Goal: Information Seeking & Learning: Learn about a topic

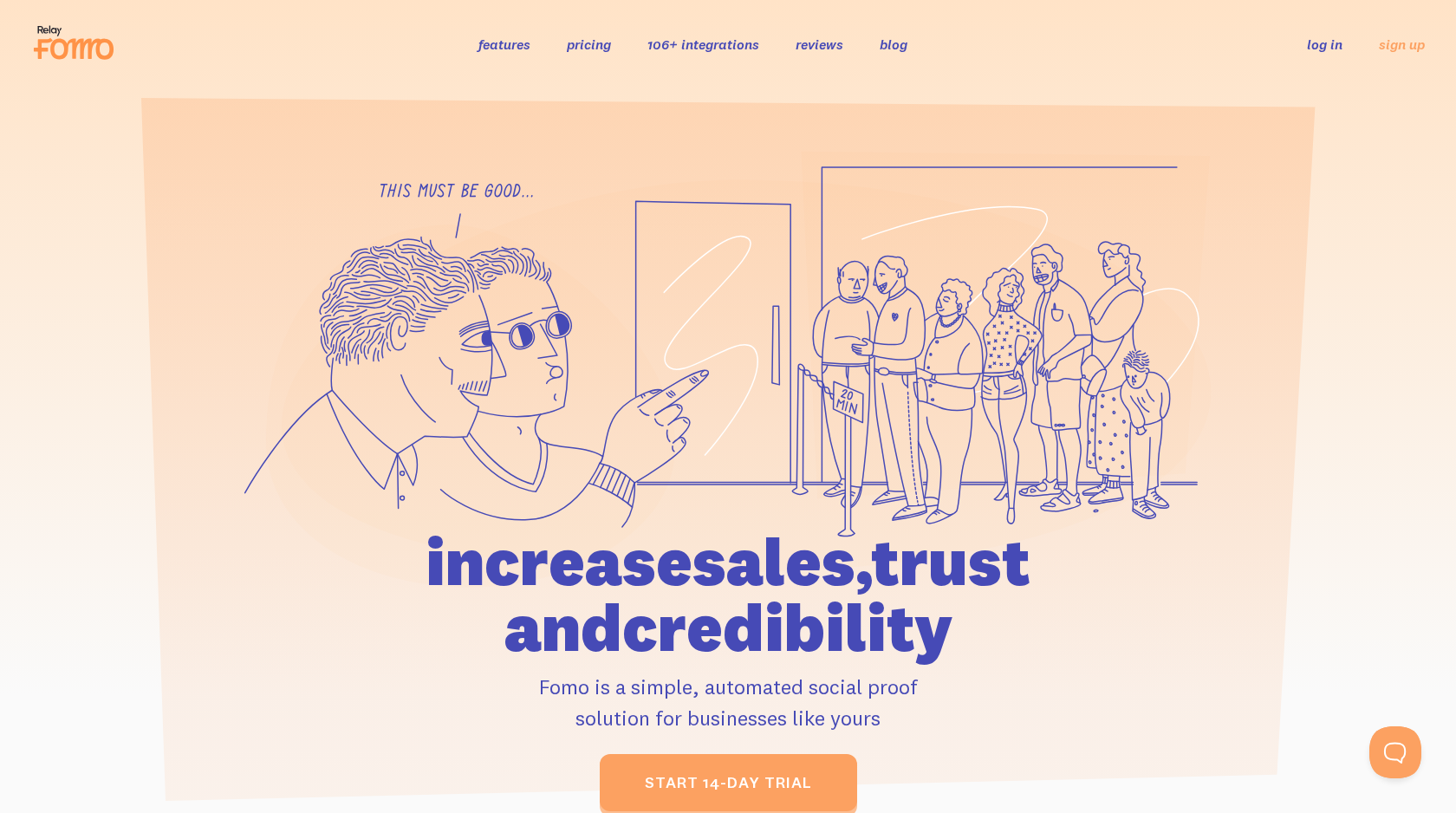
click at [599, 50] on link "pricing" at bounding box center [588, 44] width 44 height 17
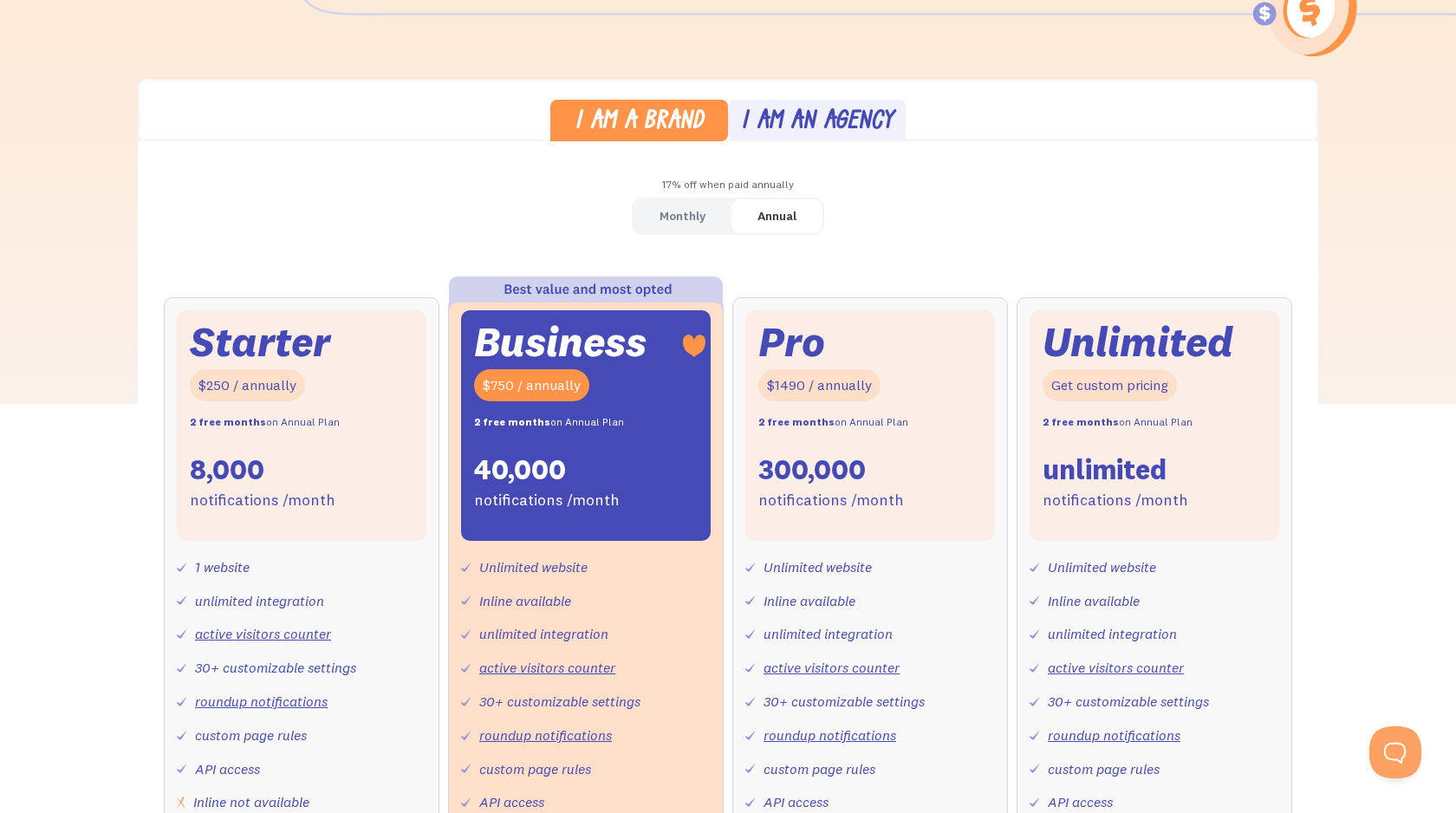
scroll to position [426, 0]
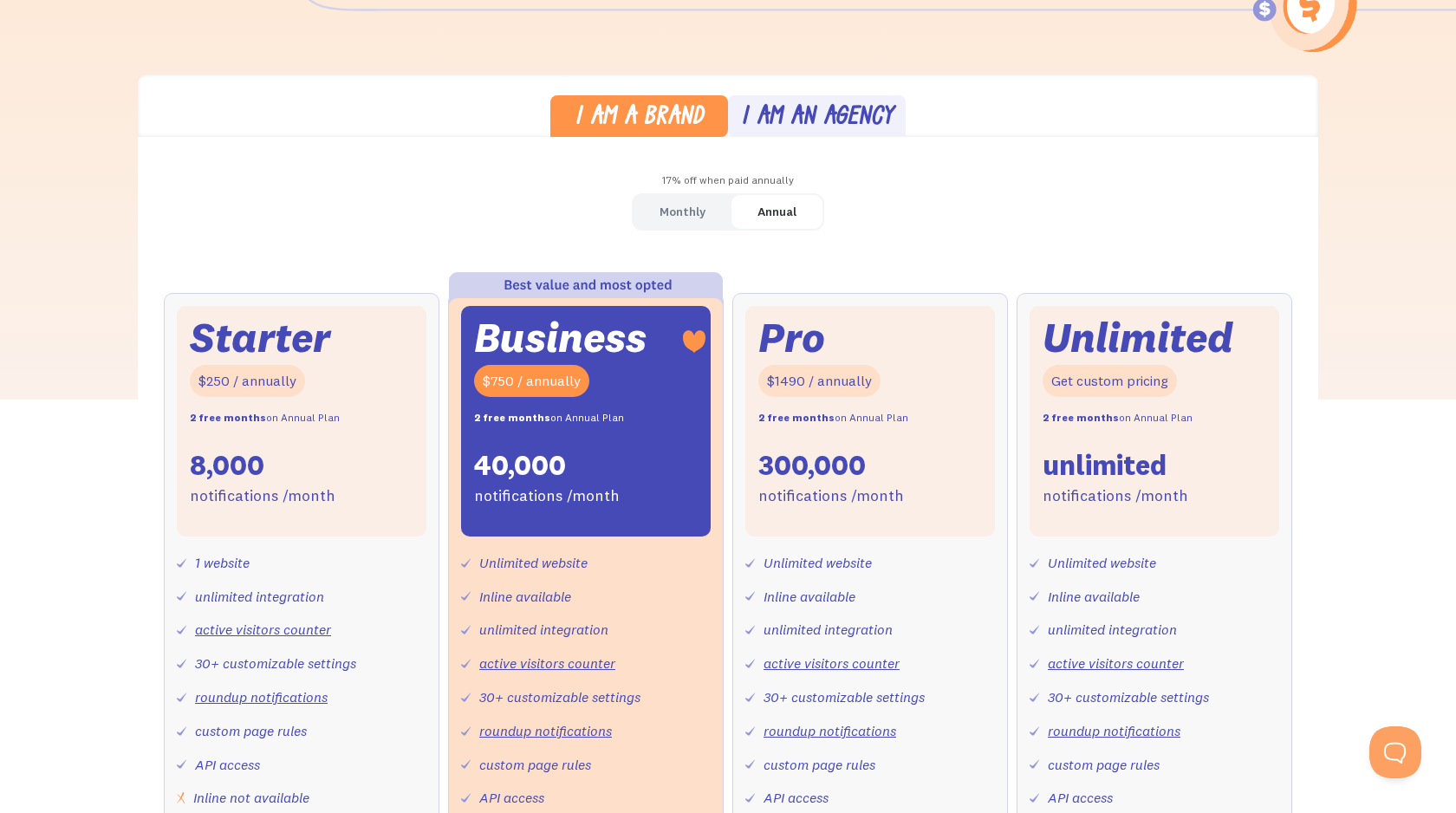
click at [690, 216] on div "Monthly" at bounding box center [682, 211] width 46 height 25
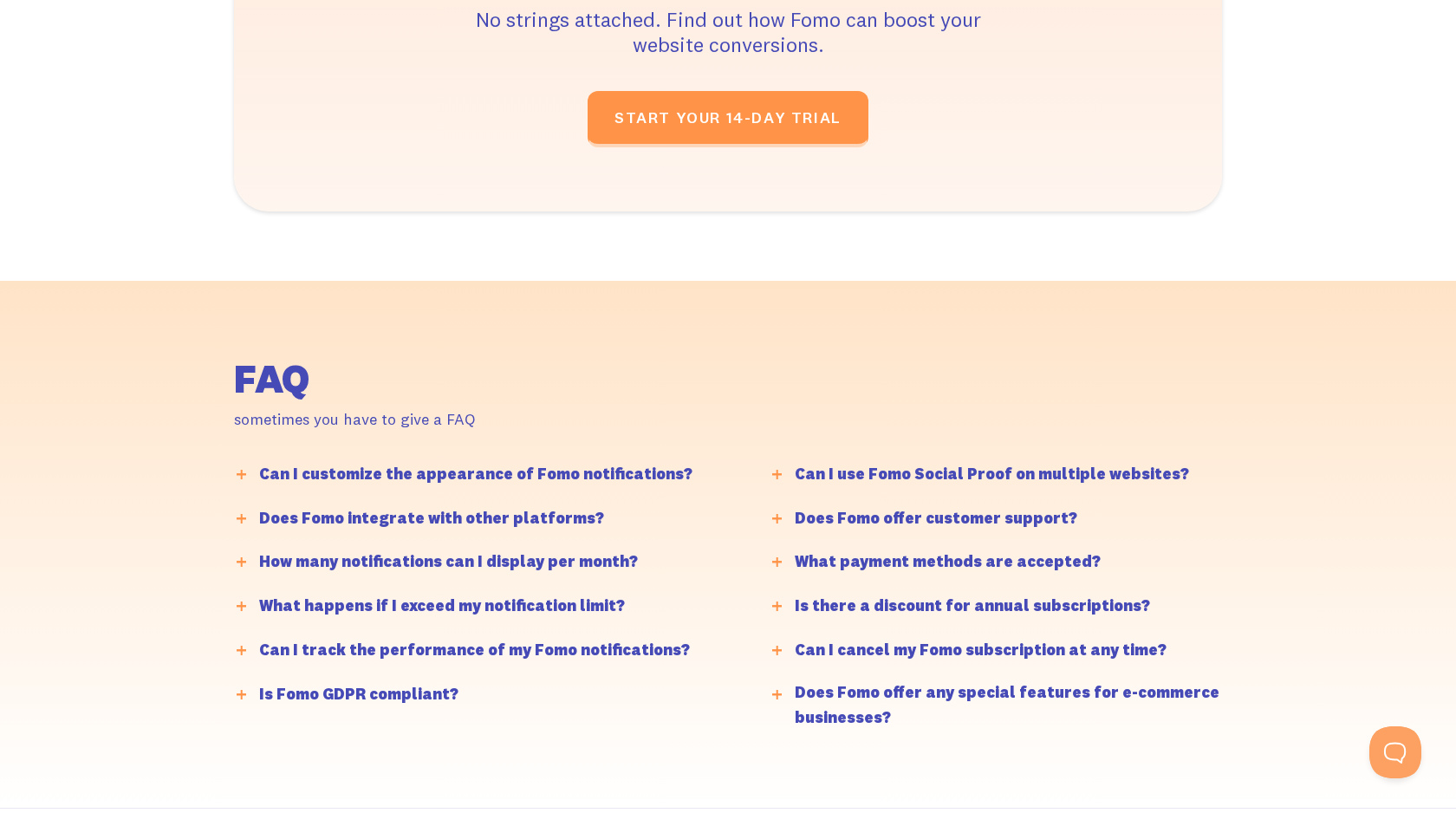
scroll to position [3863, 0]
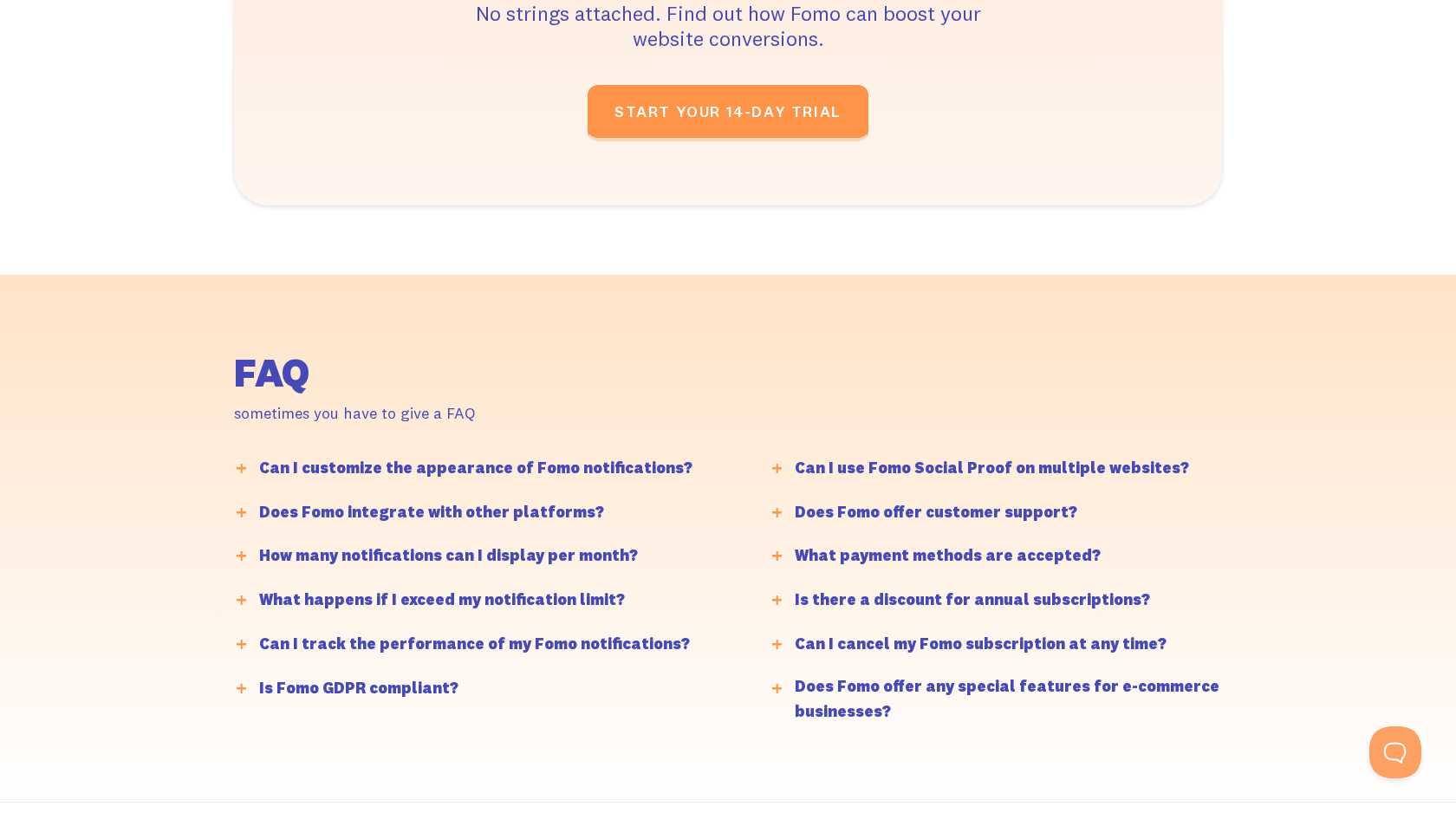
click at [358, 466] on div "Can I customize the appearance of Fomo notifications?" at bounding box center [475, 468] width 433 height 25
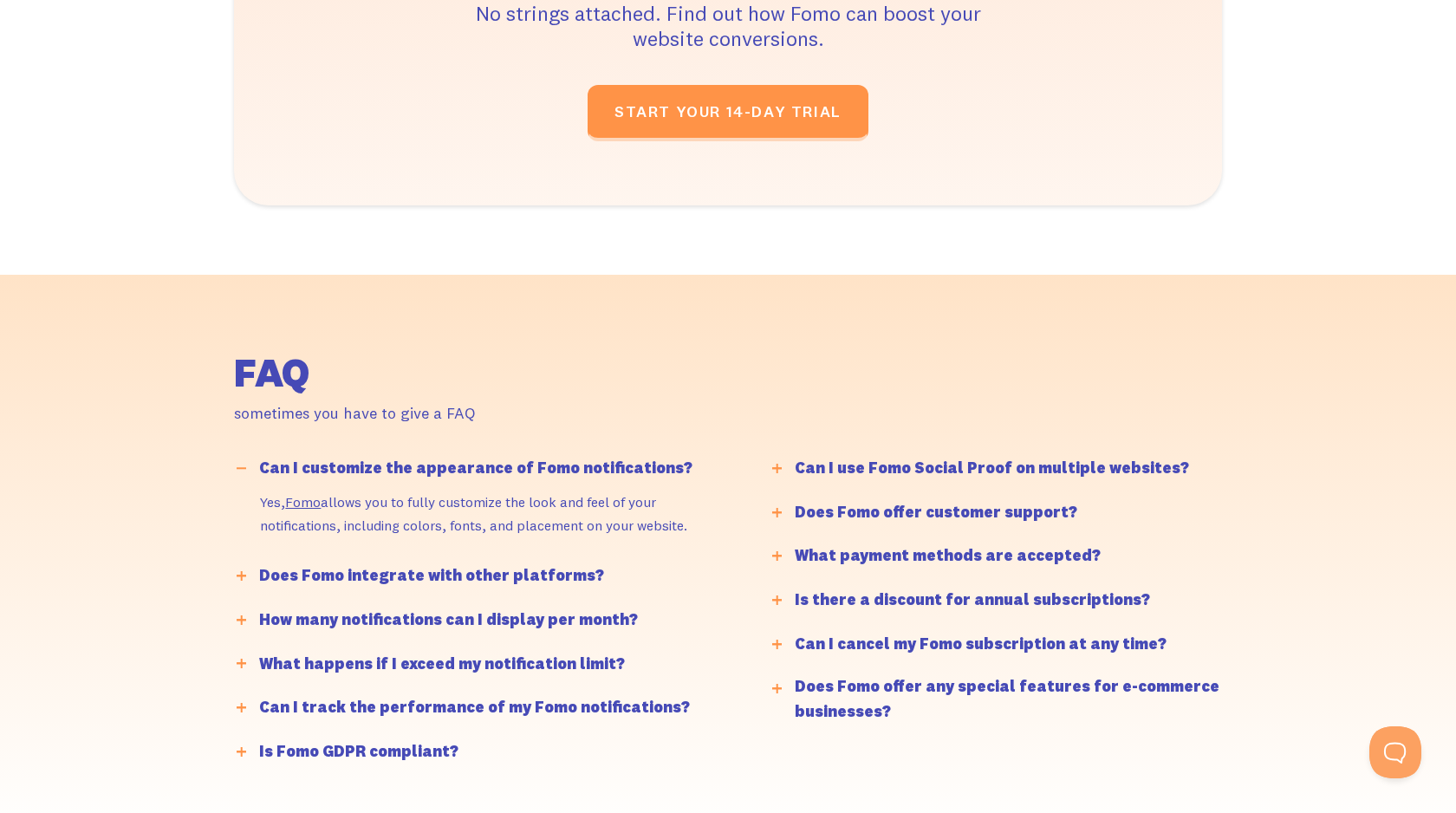
click at [355, 579] on div "Does Fomo integrate with other platforms?" at bounding box center [431, 576] width 345 height 25
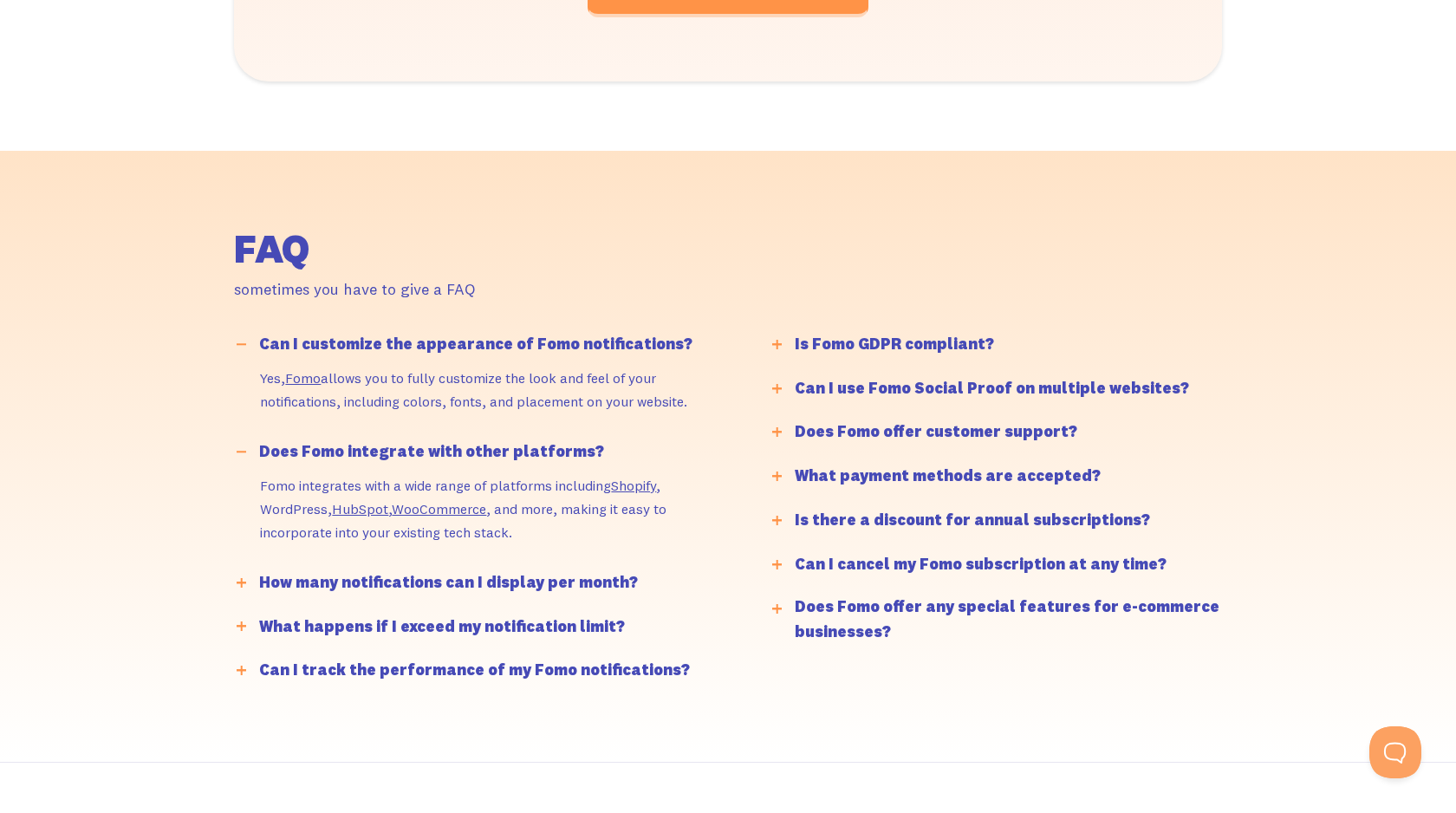
scroll to position [4033, 0]
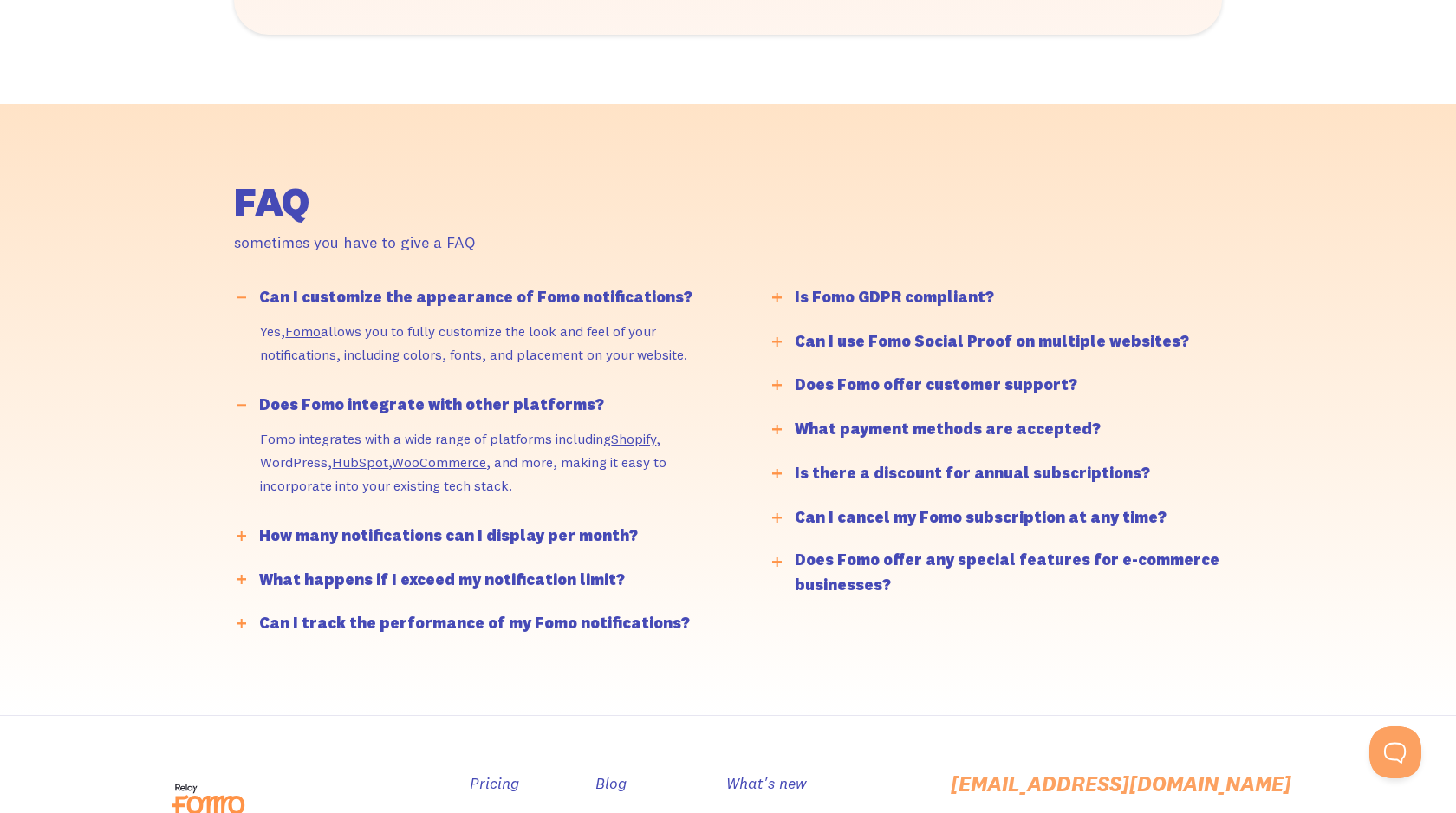
click at [387, 539] on div "How many notifications can I display per month?" at bounding box center [448, 536] width 379 height 25
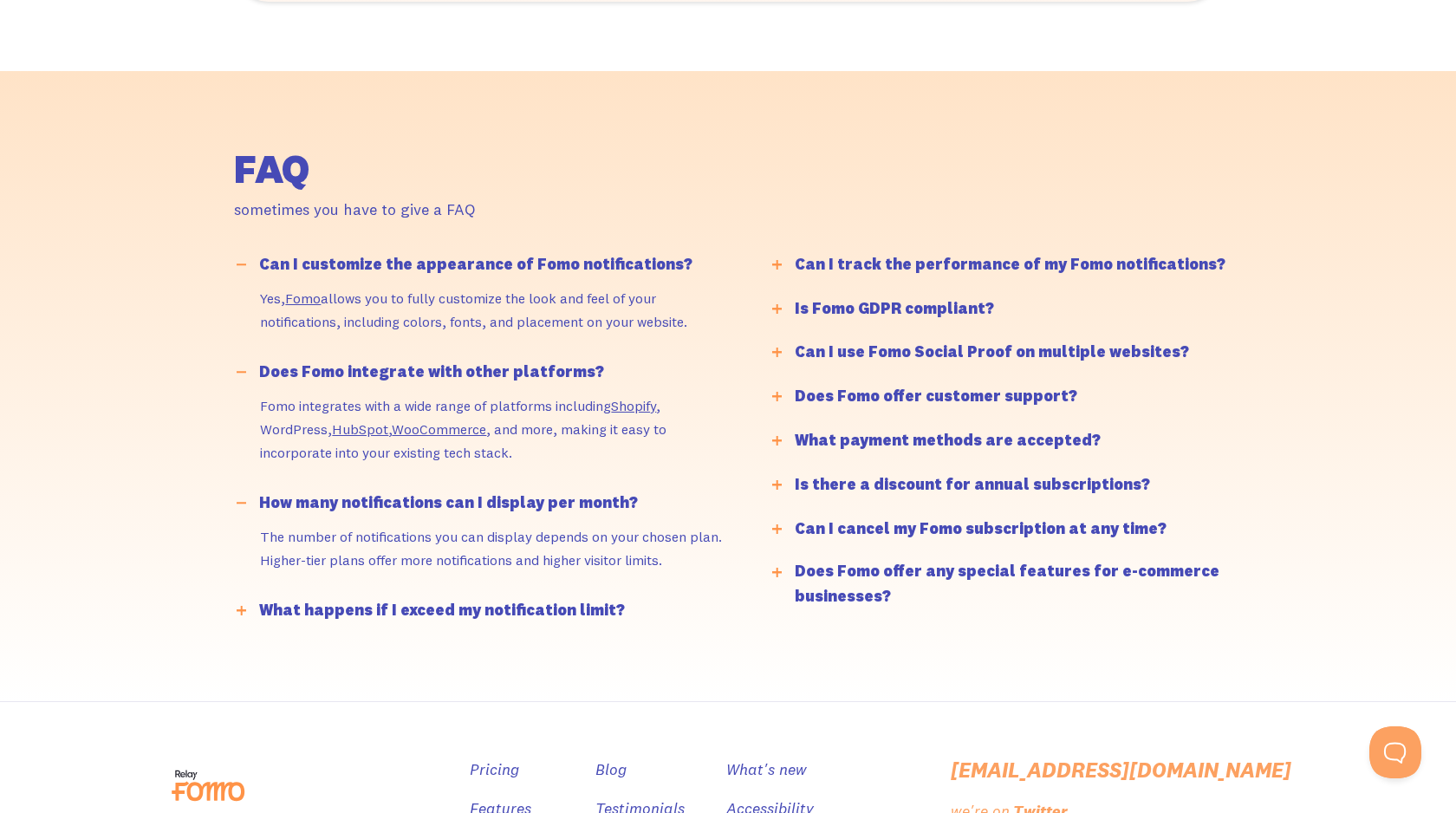
scroll to position [4088, 0]
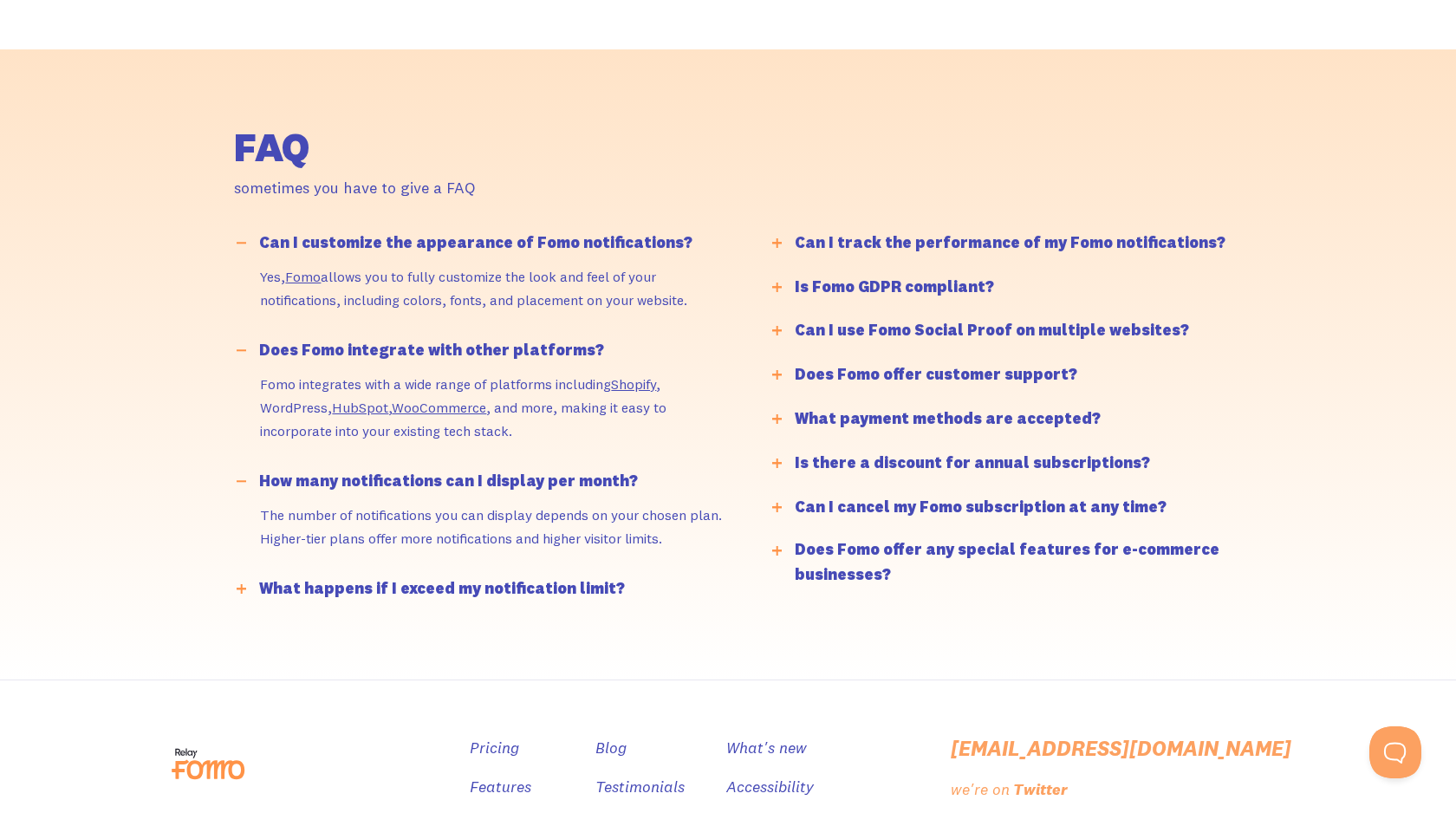
click at [386, 594] on div "What happens if I exceed my notification limit?" at bounding box center [441, 588] width 366 height 25
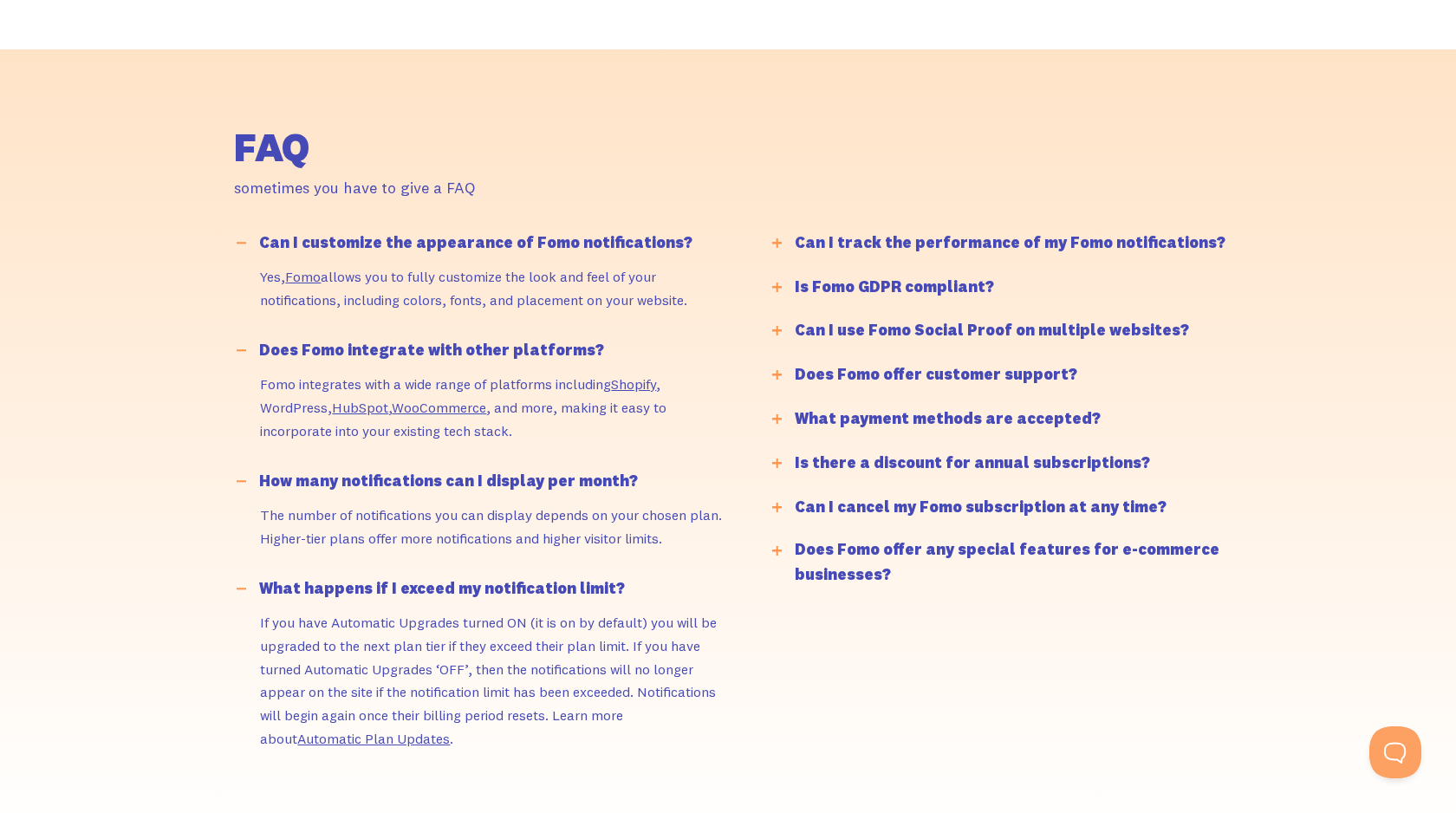
scroll to position [4096, 0]
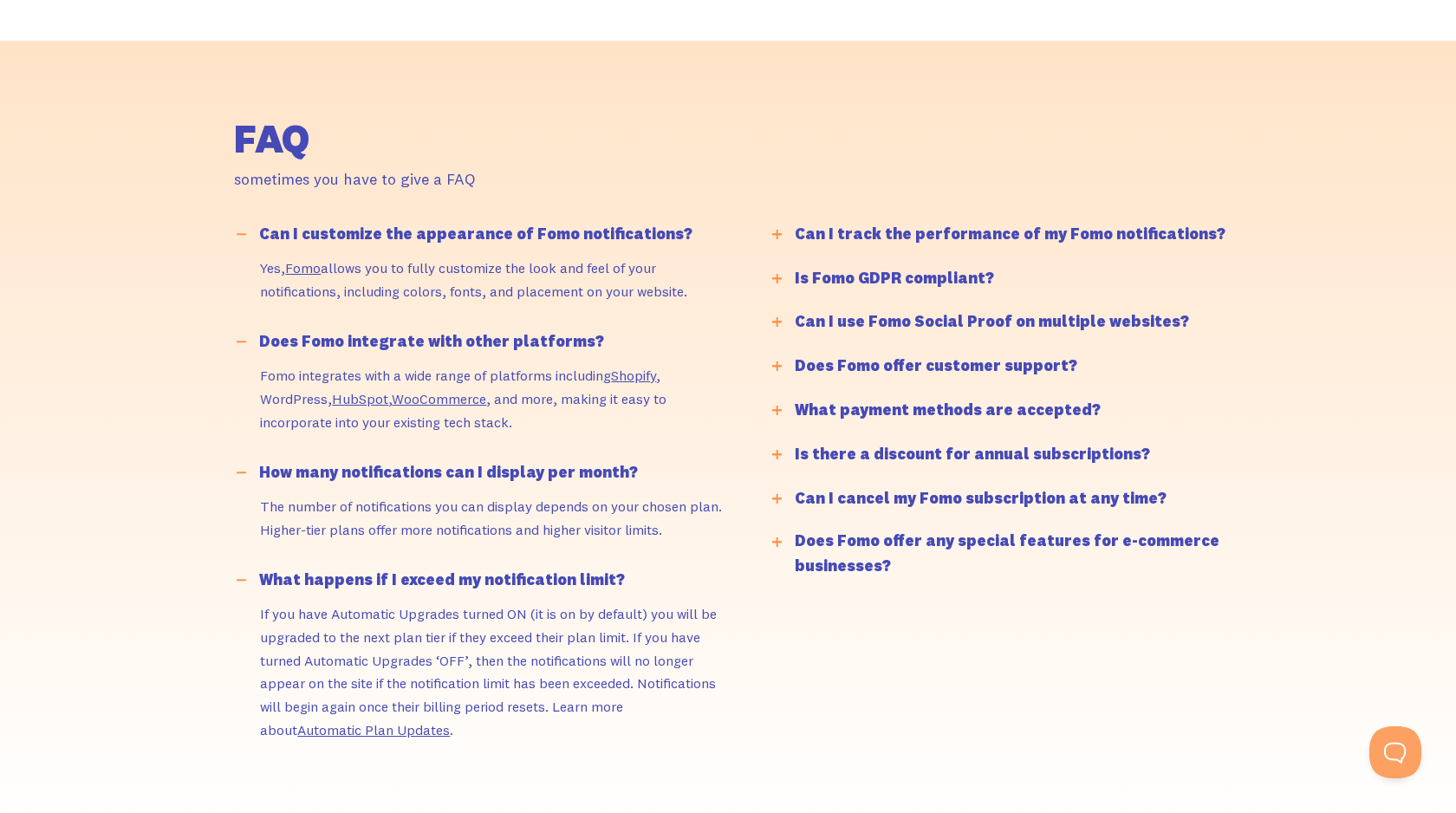
click at [897, 235] on div "Can I track the performance of my Fomo notifications?" at bounding box center [1010, 234] width 431 height 25
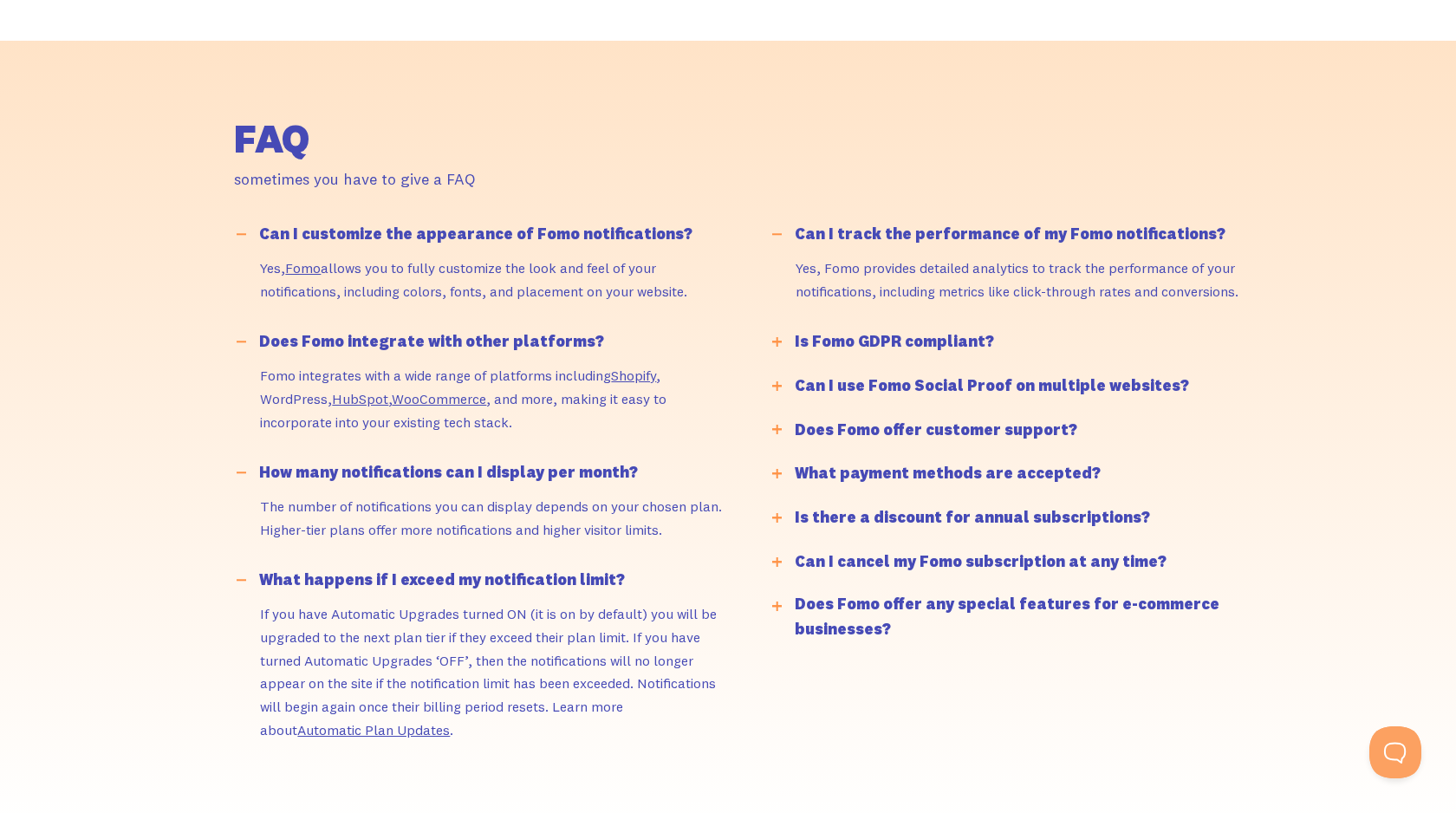
click at [877, 344] on div "Is Fomo GDPR compliant?" at bounding box center [894, 341] width 199 height 25
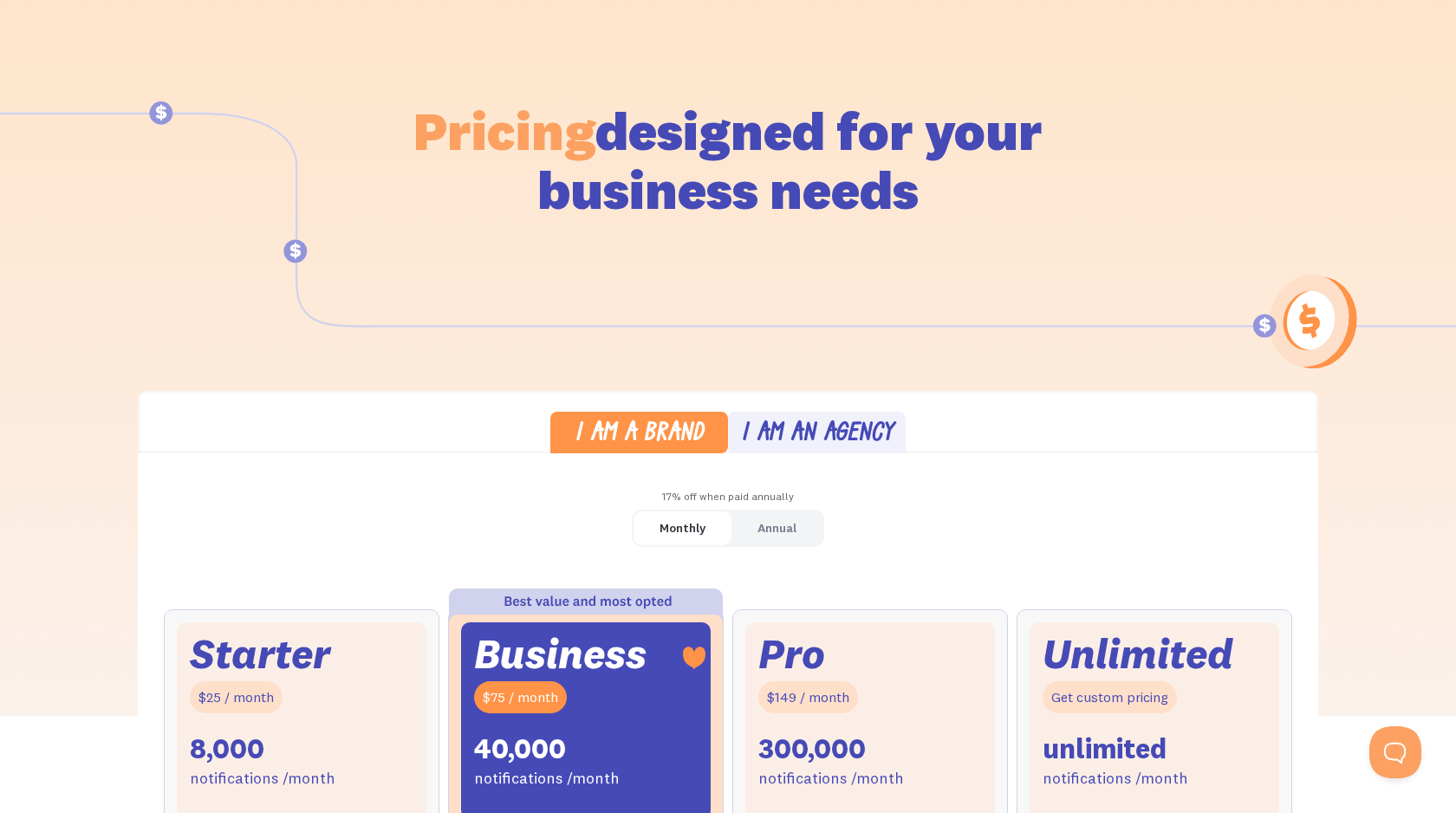
scroll to position [0, 0]
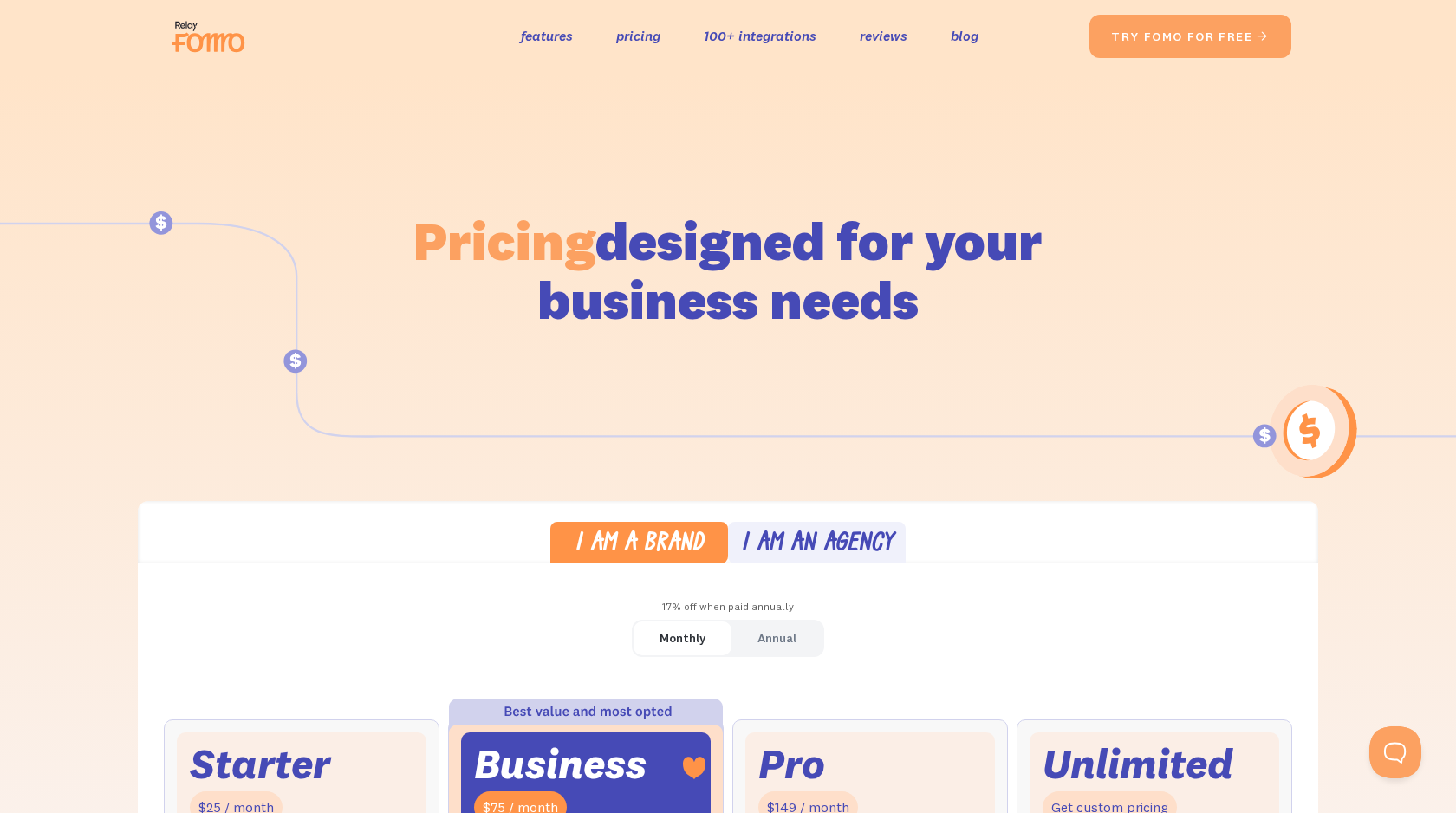
click at [531, 106] on div "Pricing designed for your business needs" at bounding box center [727, 246] width 988 height 347
click at [903, 33] on link "reviews" at bounding box center [884, 36] width 48 height 25
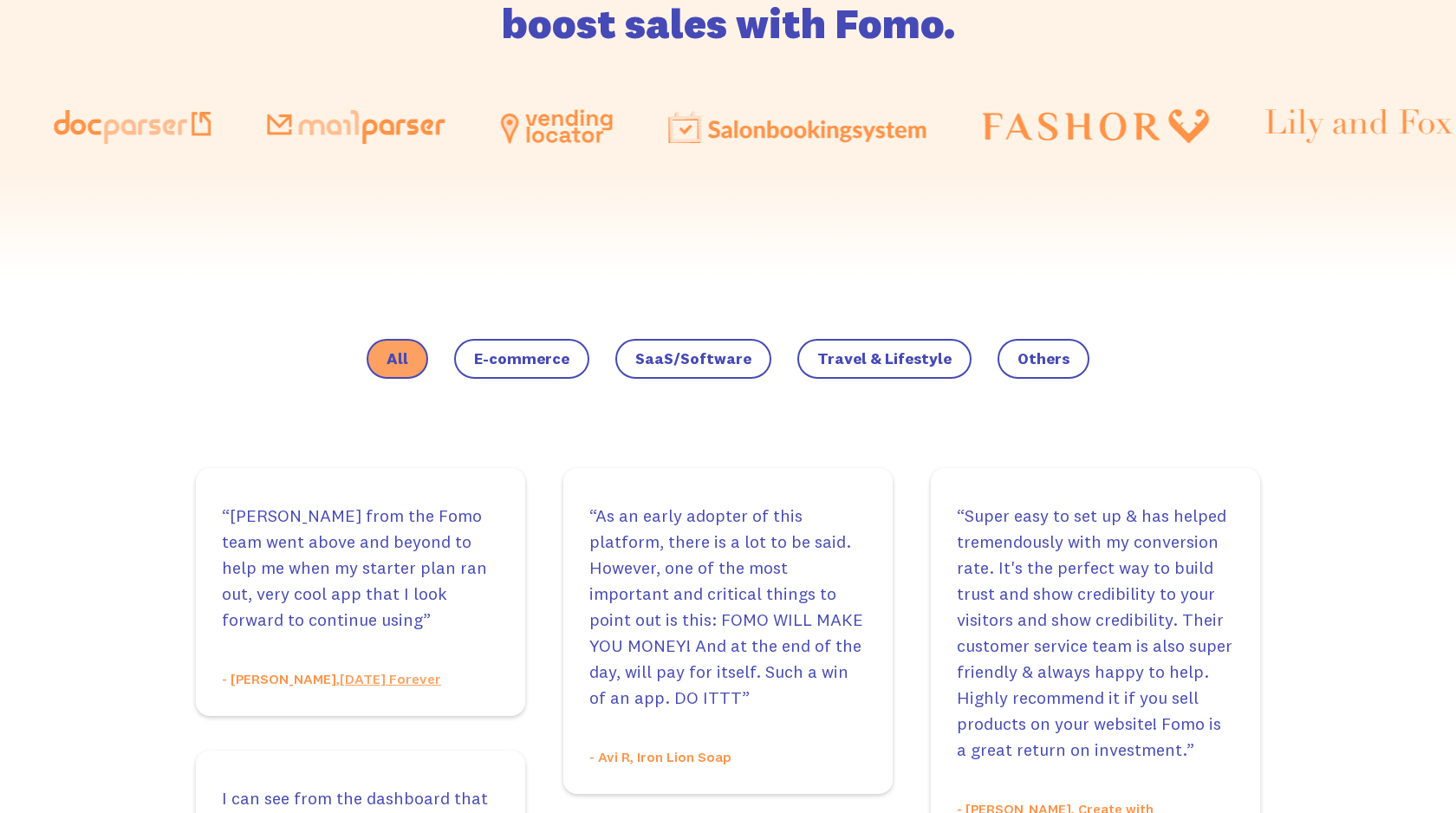
scroll to position [1067, 0]
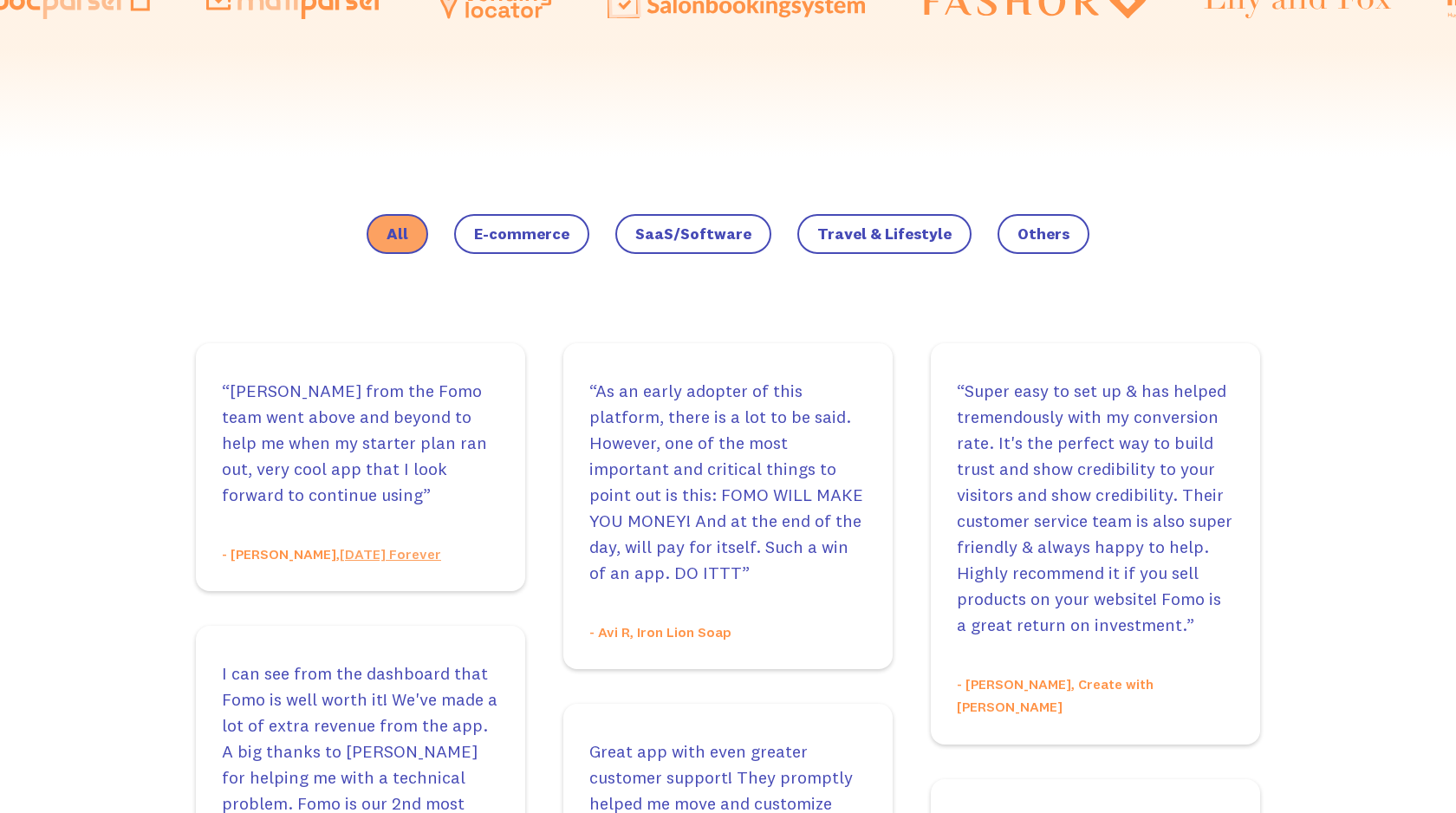
click at [681, 229] on span "SaaS/Software" at bounding box center [693, 234] width 116 height 17
click at [0, 0] on input "SaaS/Software" at bounding box center [0, 0] width 0 height 0
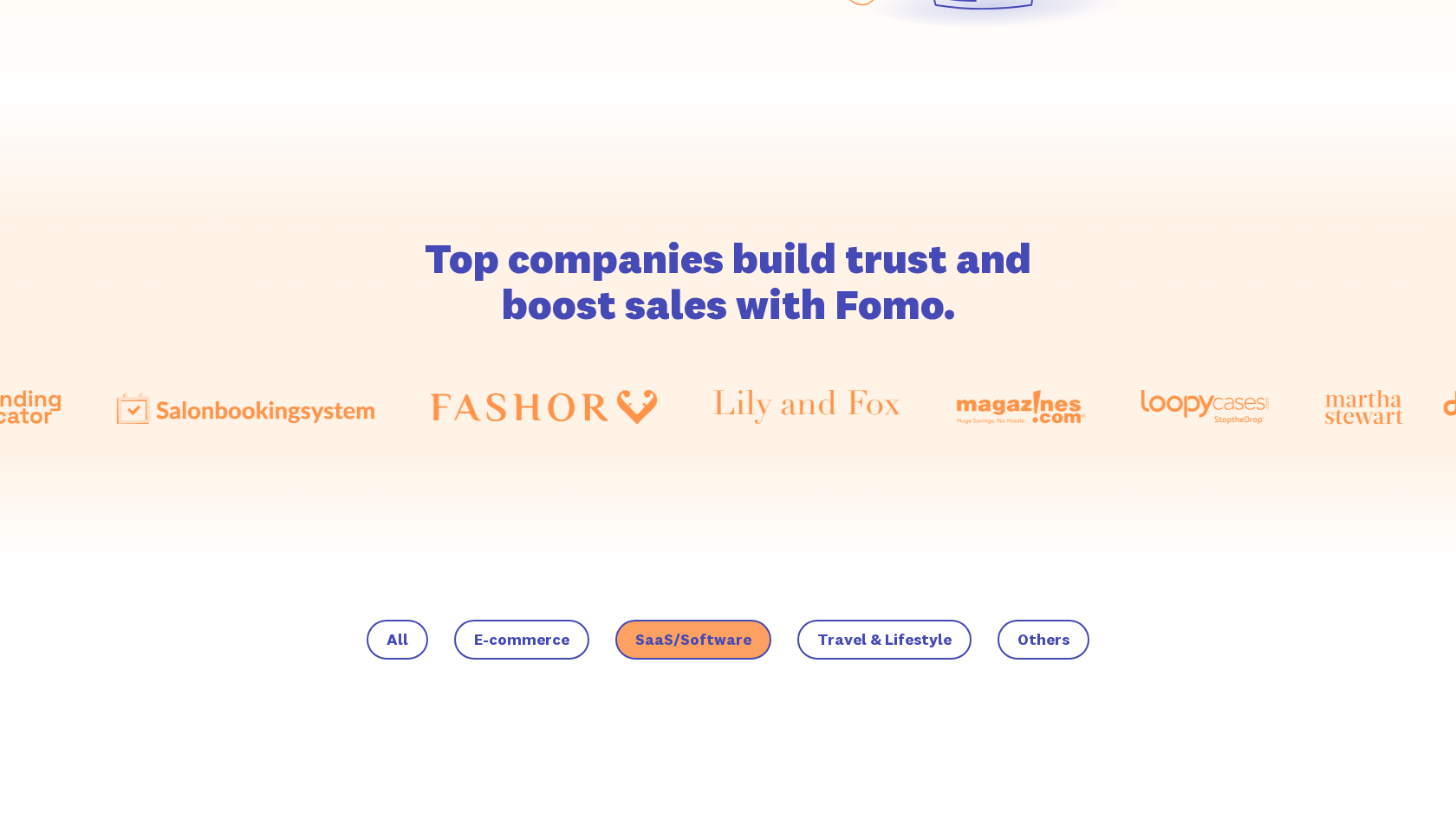
scroll to position [701, 0]
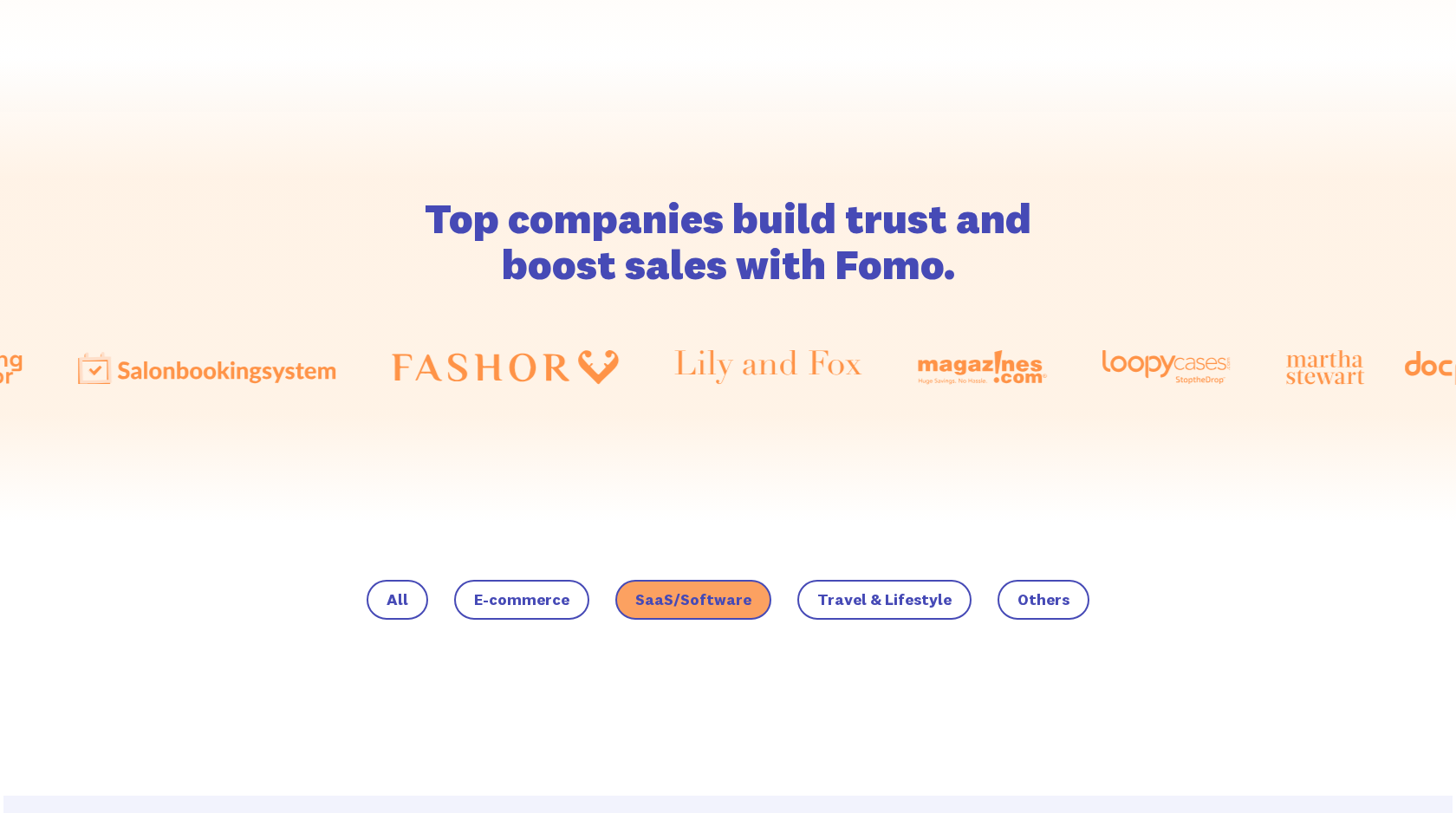
click at [1016, 613] on label "Others" at bounding box center [1043, 599] width 92 height 40
click at [0, 0] on input "Others" at bounding box center [0, 0] width 0 height 0
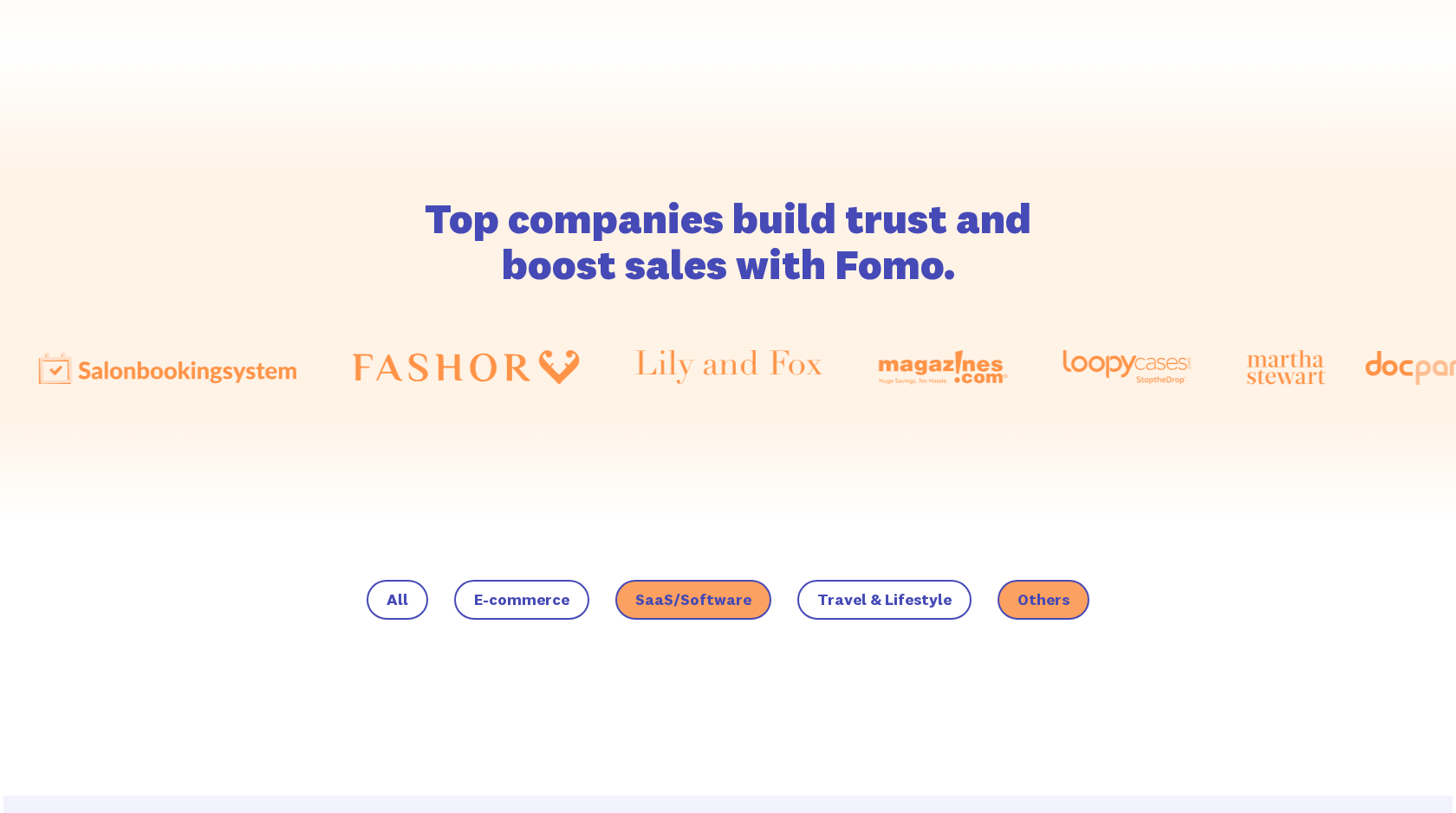
click at [1027, 604] on span "Others" at bounding box center [1043, 599] width 52 height 17
click at [0, 0] on input "Others" at bounding box center [0, 0] width 0 height 0
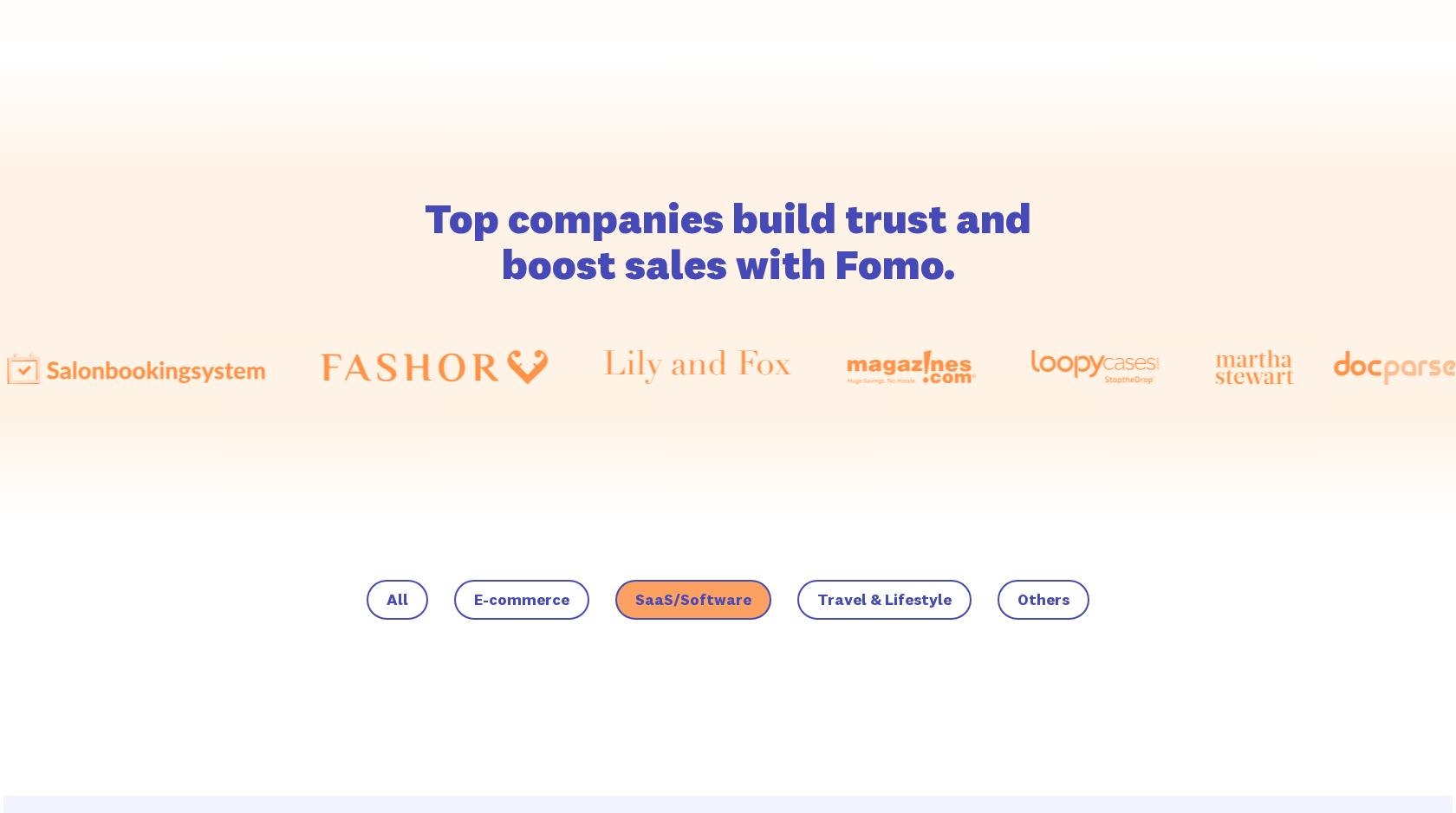
click at [1027, 604] on span "Others" at bounding box center [1043, 599] width 52 height 17
click at [0, 0] on input "Others" at bounding box center [0, 0] width 0 height 0
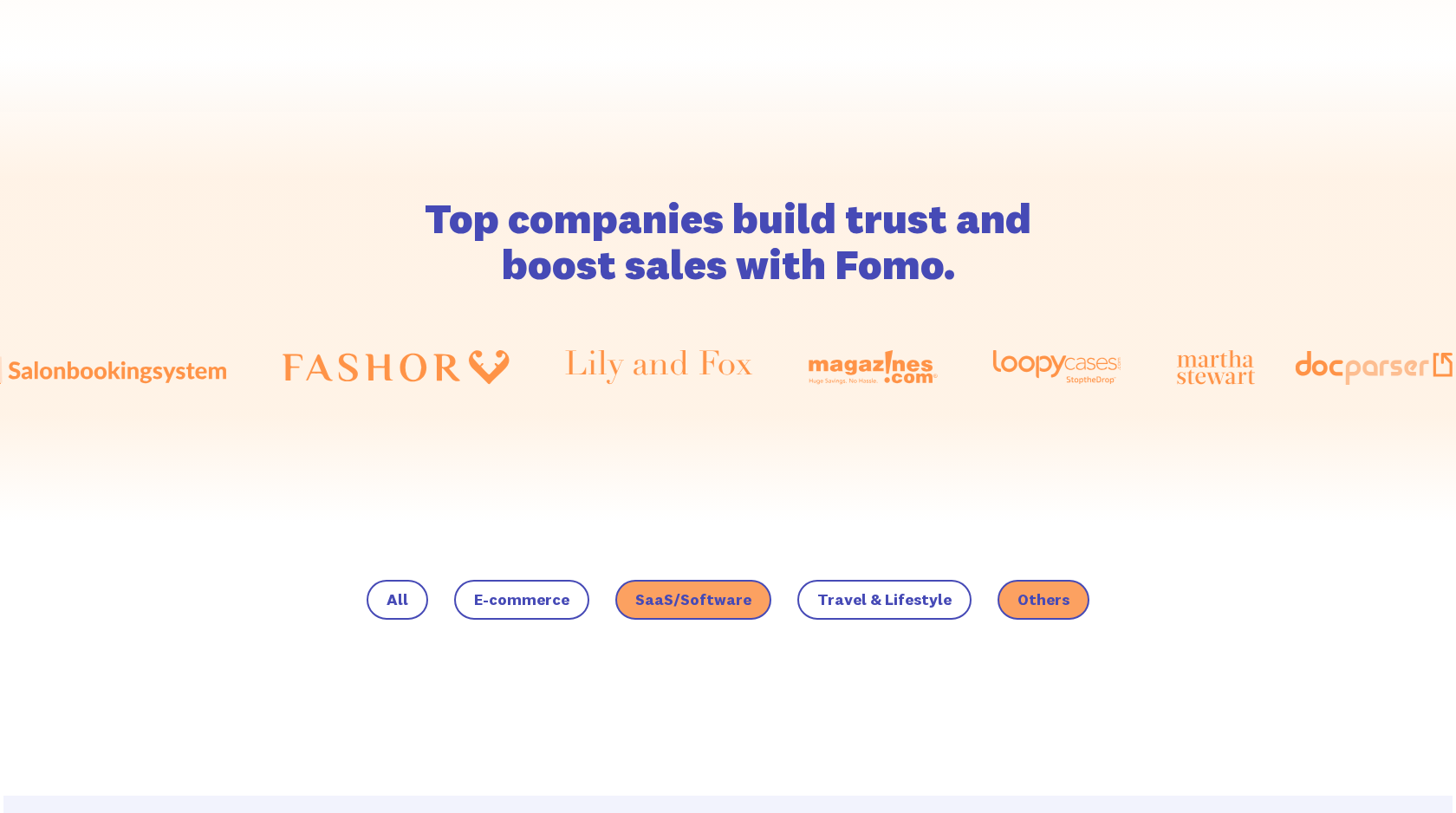
click at [739, 603] on span "SaaS/Software" at bounding box center [693, 599] width 116 height 17
click at [0, 0] on input "SaaS/Software" at bounding box center [0, 0] width 0 height 0
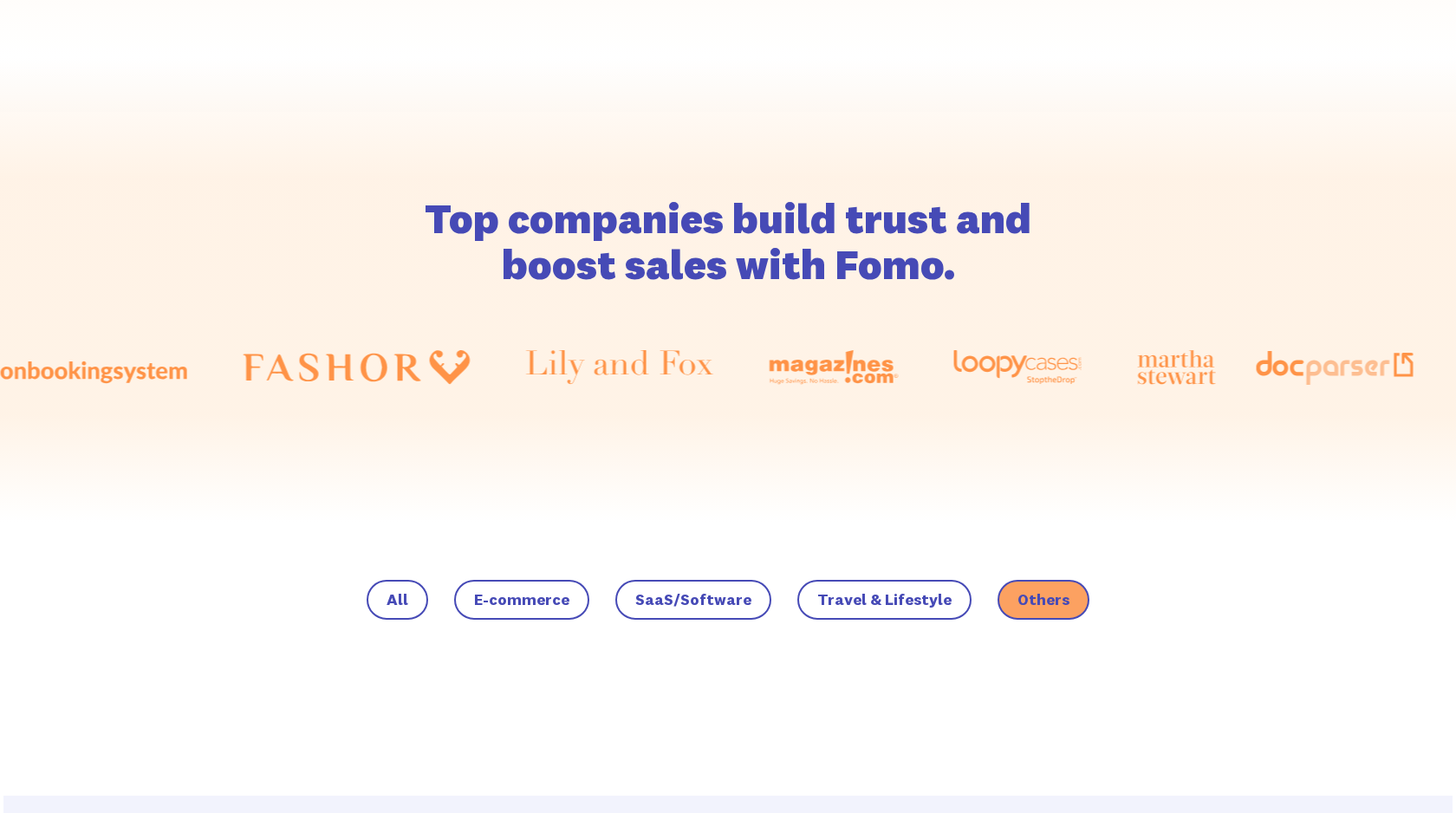
click at [553, 597] on span "E-commerce" at bounding box center [522, 599] width 96 height 17
click at [0, 0] on input "E-commerce" at bounding box center [0, 0] width 0 height 0
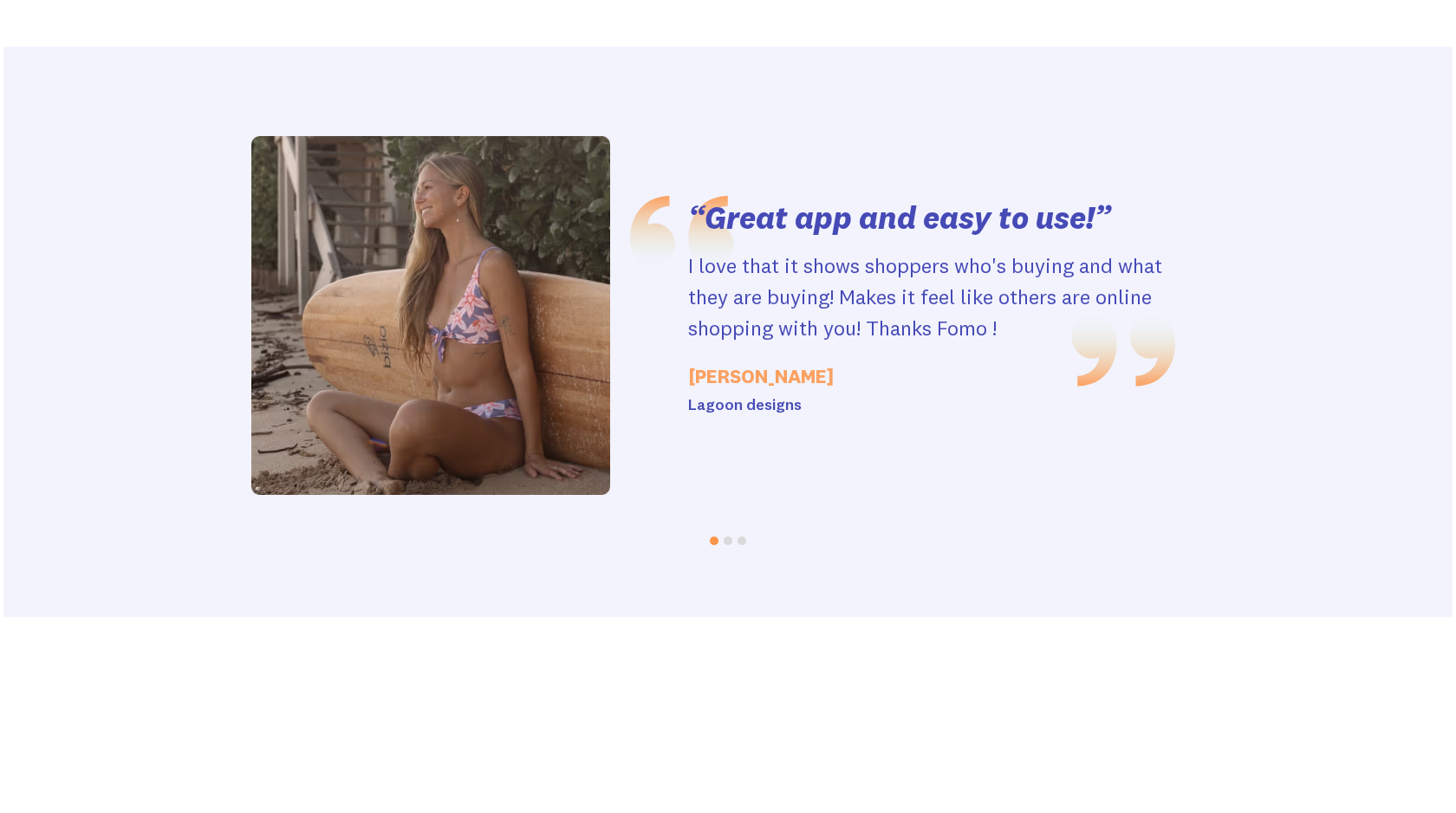
scroll to position [698, 0]
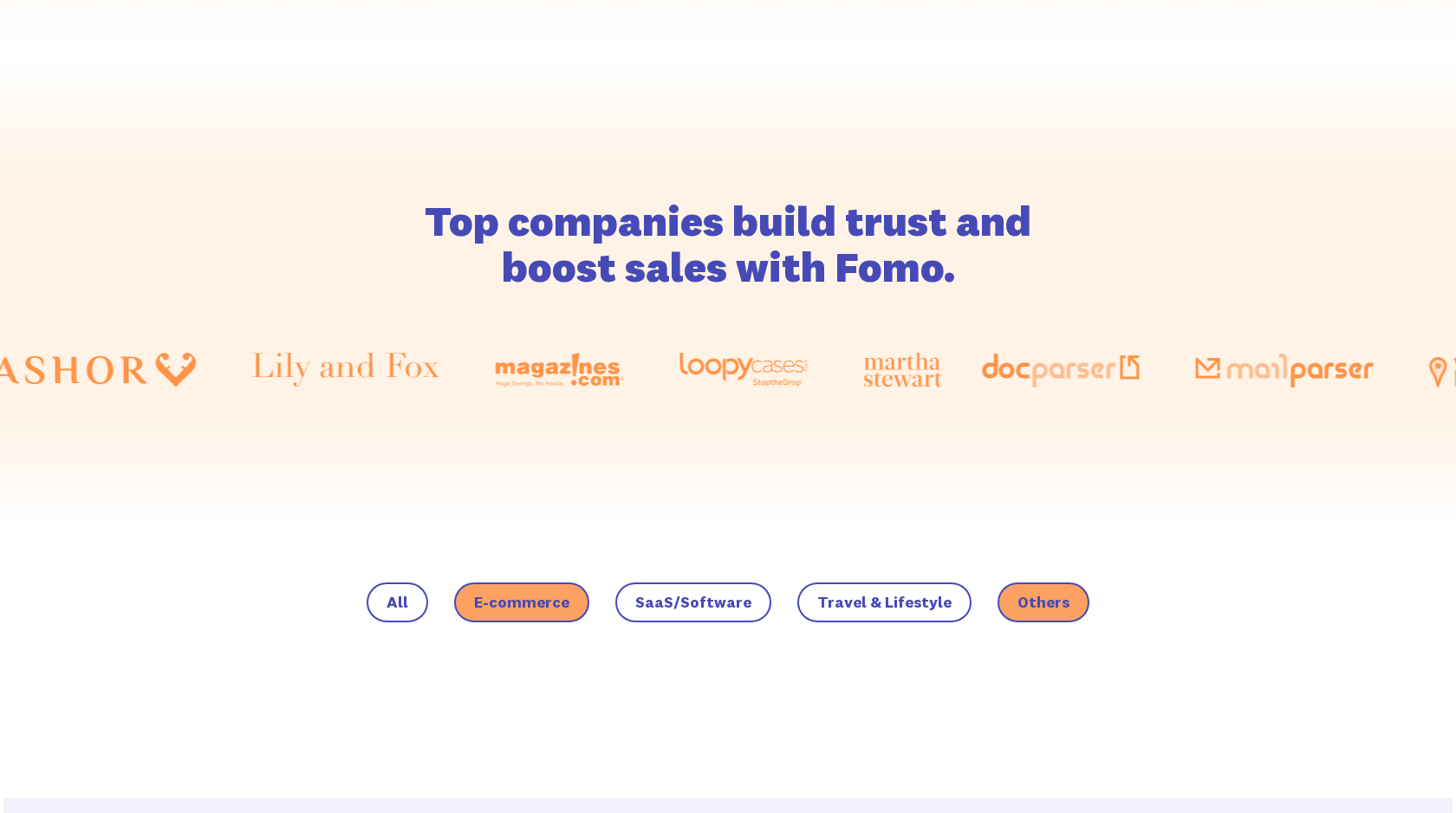
click at [420, 613] on label "All" at bounding box center [397, 602] width 62 height 40
click at [0, 0] on input "All" at bounding box center [0, 0] width 0 height 0
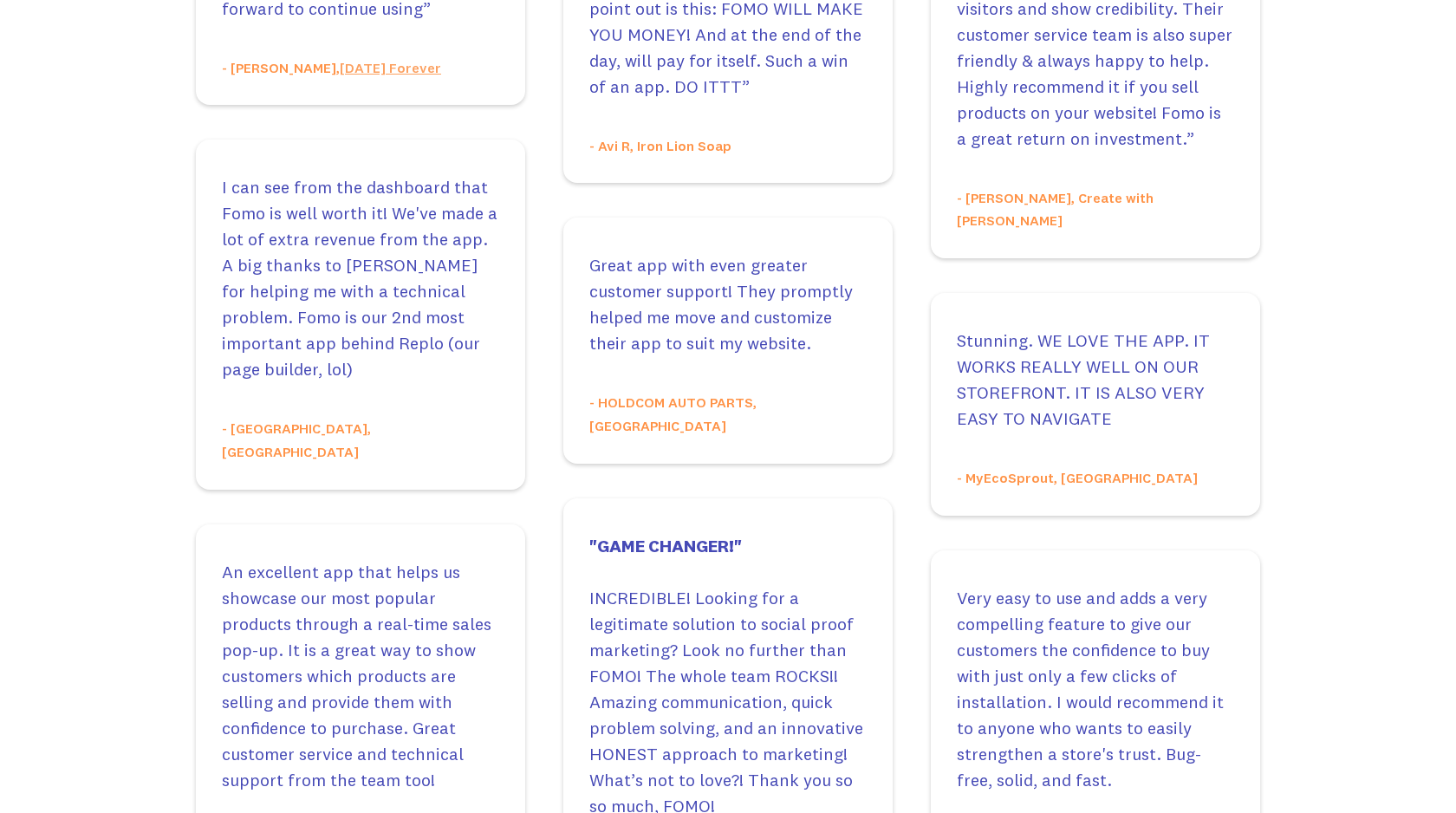
scroll to position [1585, 0]
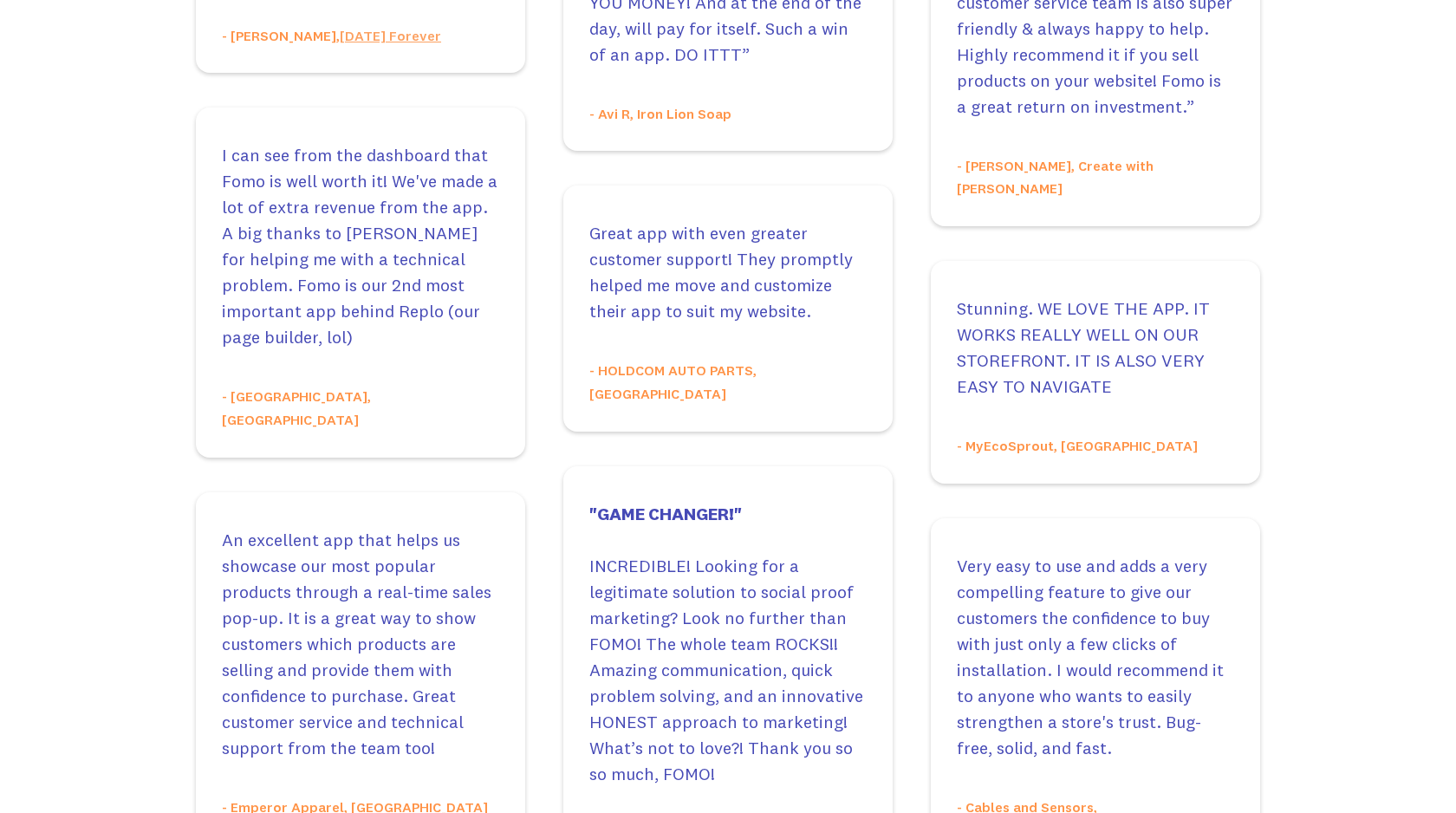
click at [361, 127] on div "I can see from the dashboard that Fomo is well worth it! We've made a lot of ex…" at bounding box center [360, 282] width 329 height 349
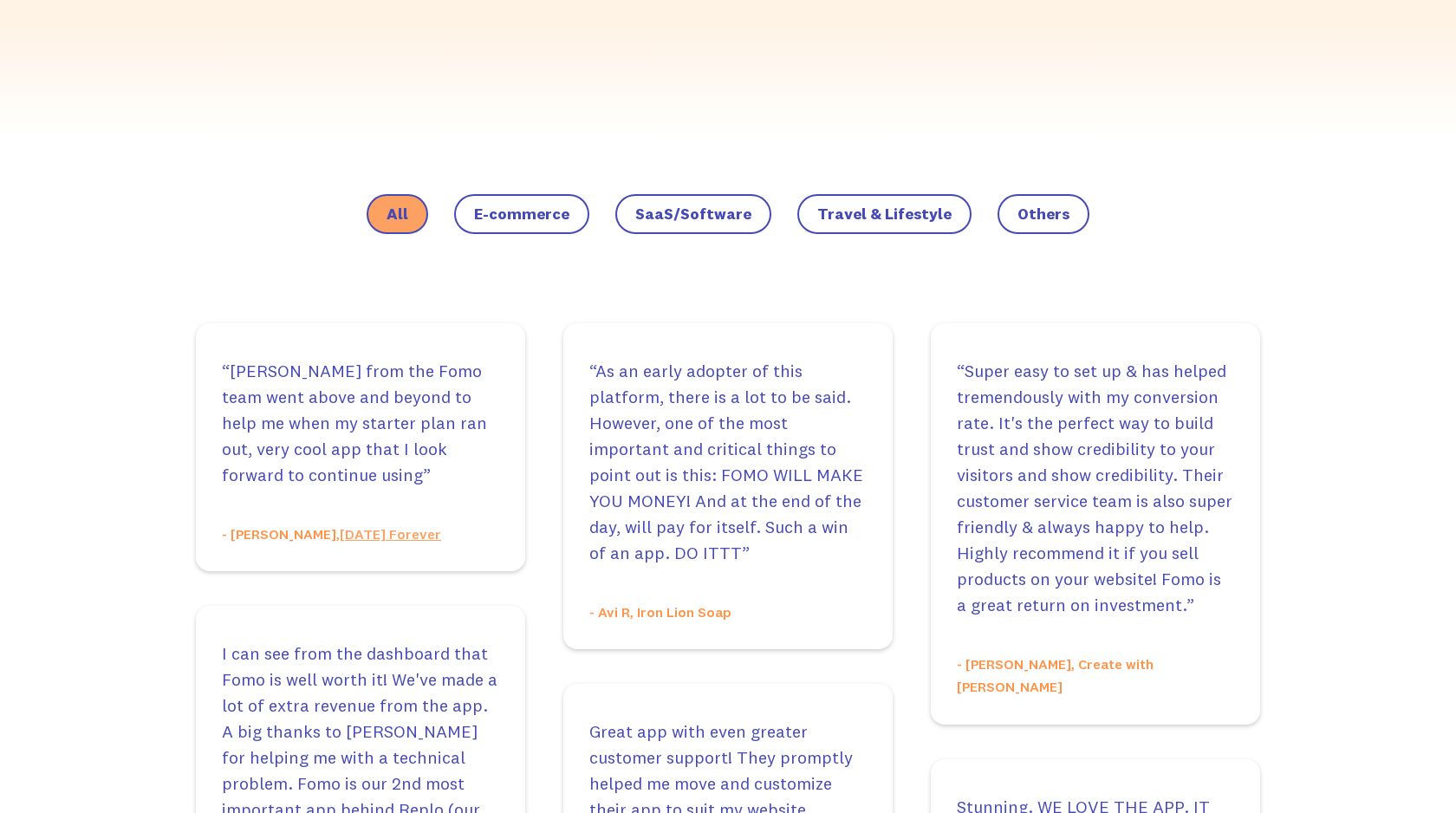
scroll to position [0, 0]
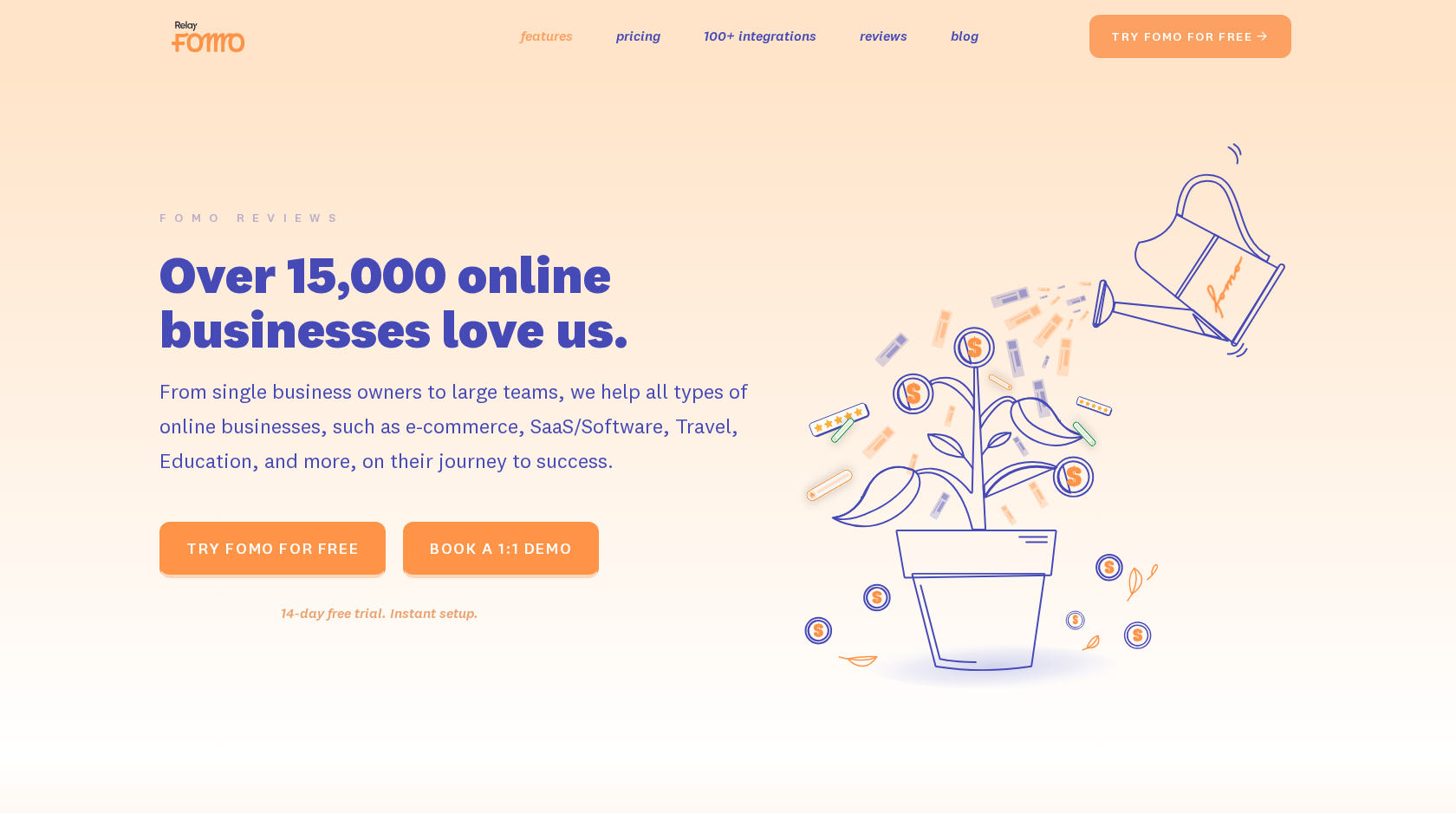
click at [557, 28] on link "features" at bounding box center [547, 36] width 52 height 25
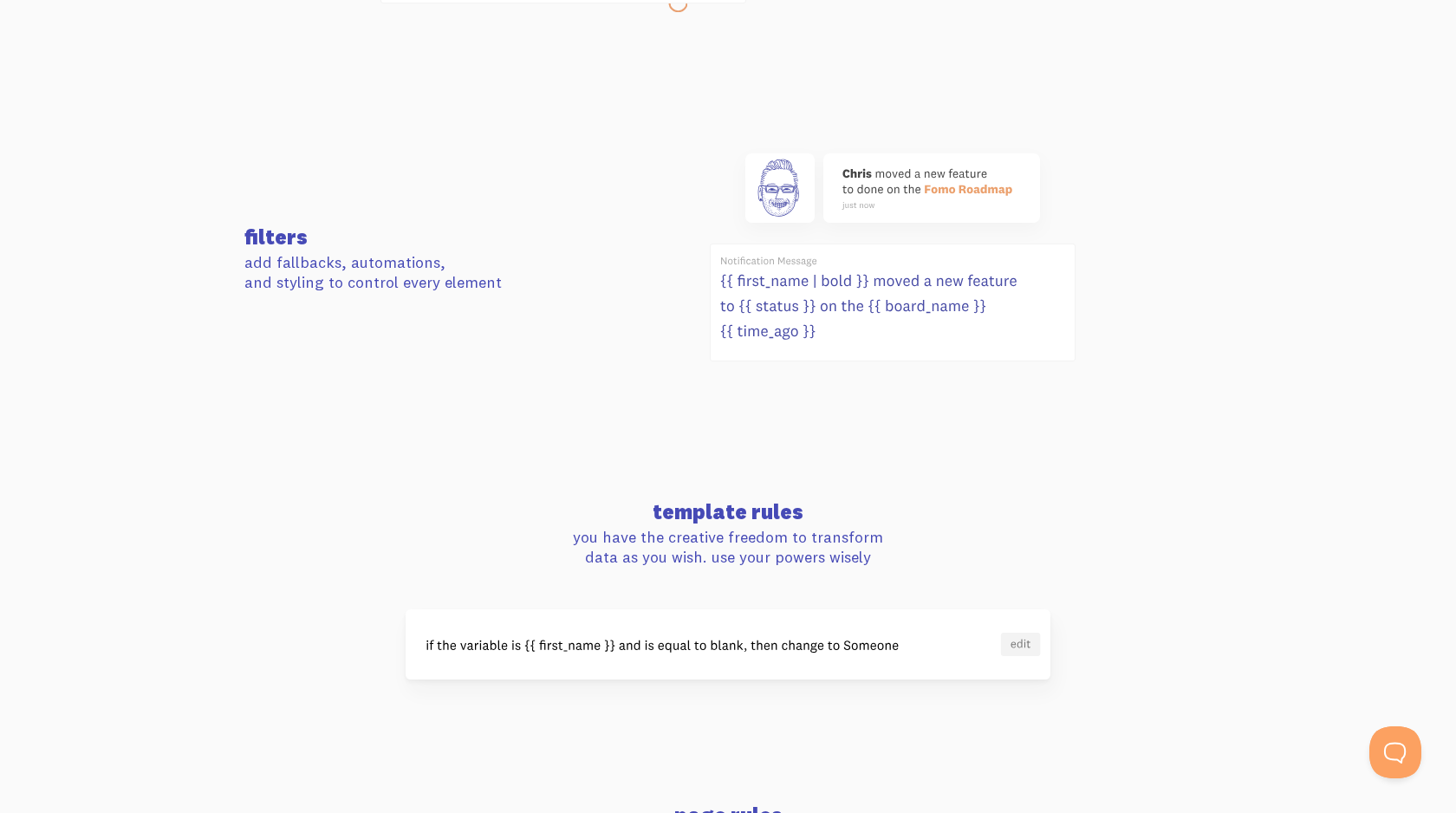
scroll to position [1050, 0]
